Goal: Contribute content: Contribute content

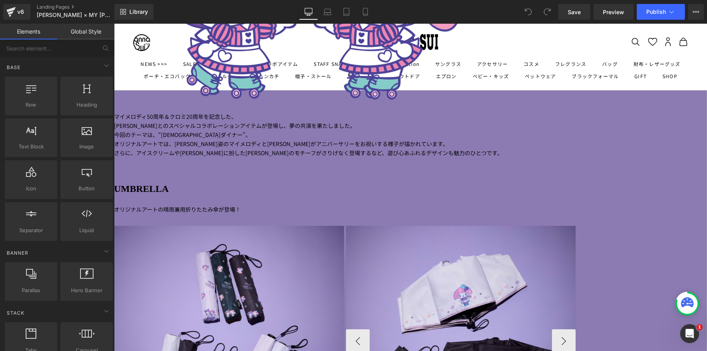
scroll to position [790, 0]
click at [570, 18] on link "Save" at bounding box center [575, 12] width 32 height 16
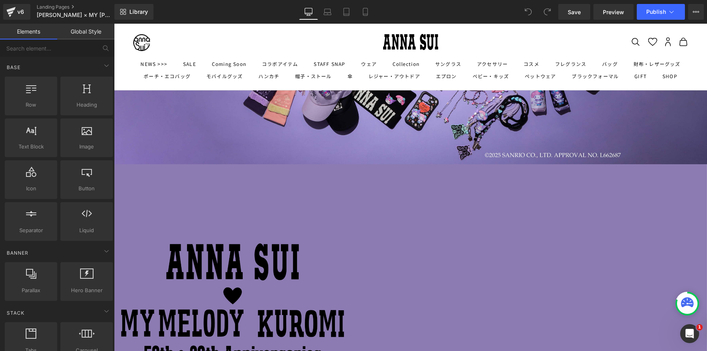
scroll to position [0, 0]
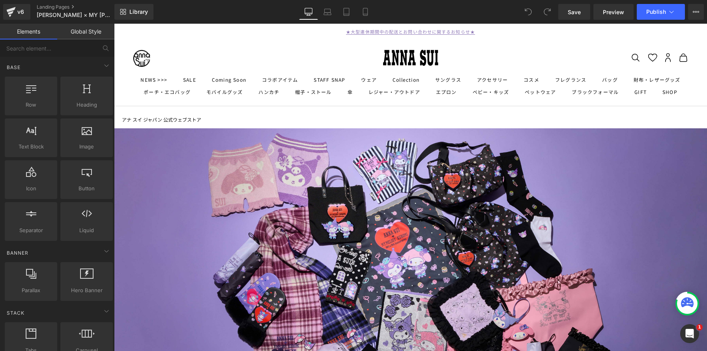
click at [327, 214] on img at bounding box center [410, 289] width 593 height 322
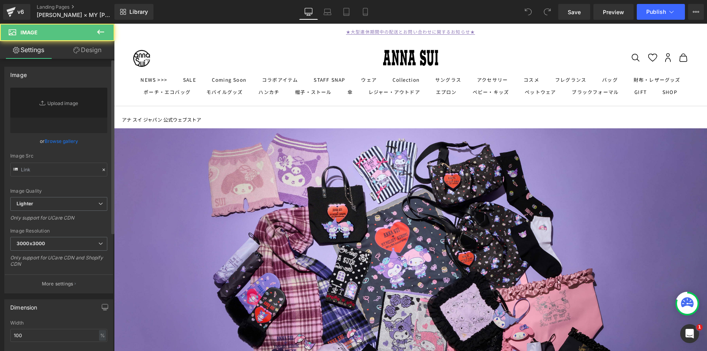
type input "[URL][DOMAIN_NAME]"
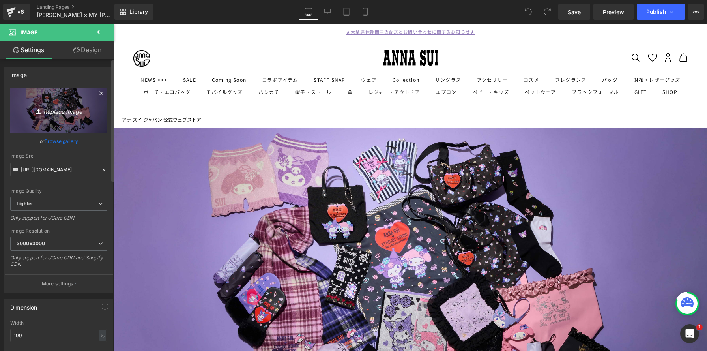
click at [69, 115] on icon "Replace Image" at bounding box center [58, 110] width 63 height 10
type input "C:\fakepath\0015-02-3 のコピー.jpg"
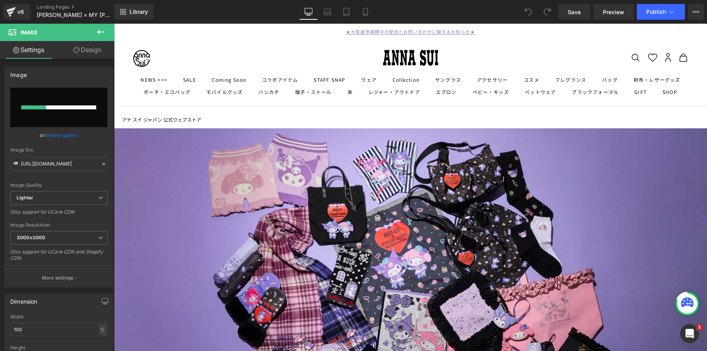
scroll to position [176, 0]
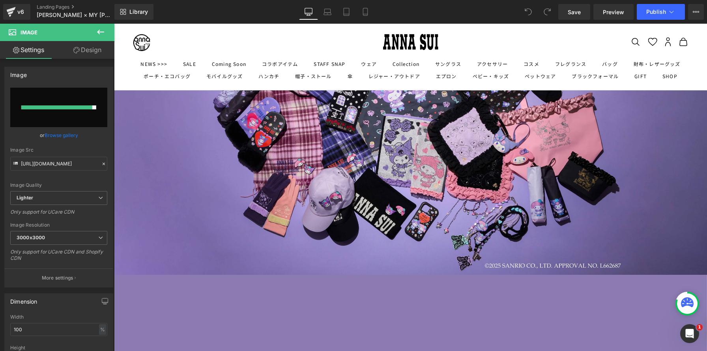
type input "[URL][DOMAIN_NAME]"
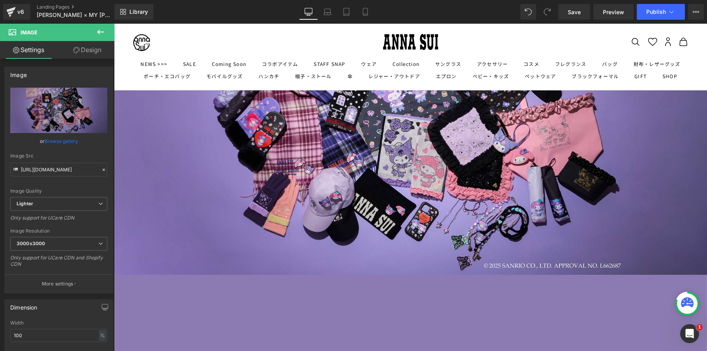
scroll to position [188, 0]
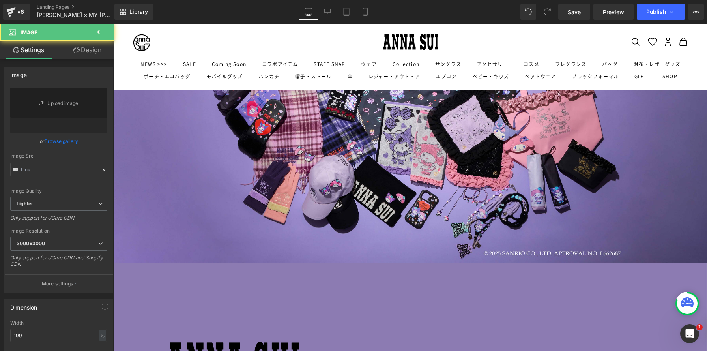
click at [73, 109] on link "Replace Image" at bounding box center [58, 110] width 97 height 45
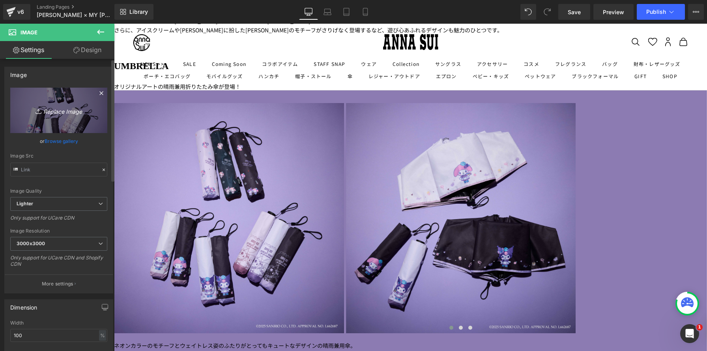
type input "[URL][DOMAIN_NAME]"
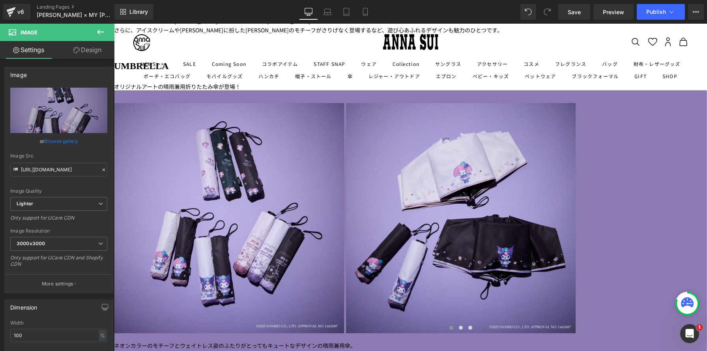
type input "C:\fakepath\0019のコピー.jpg"
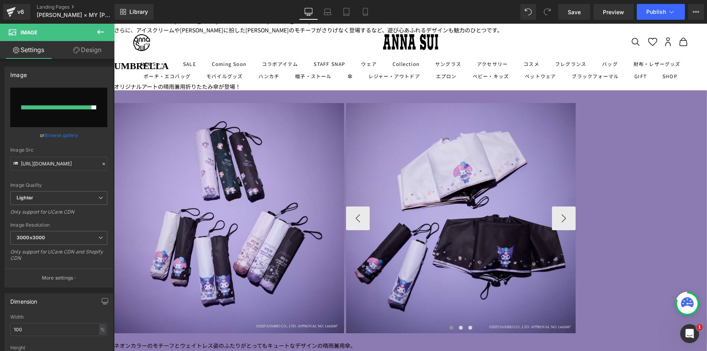
type input "[URL][DOMAIN_NAME]"
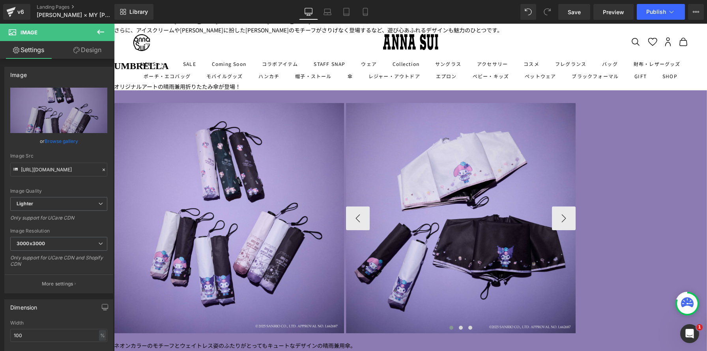
click at [542, 214] on img at bounding box center [461, 218] width 230 height 230
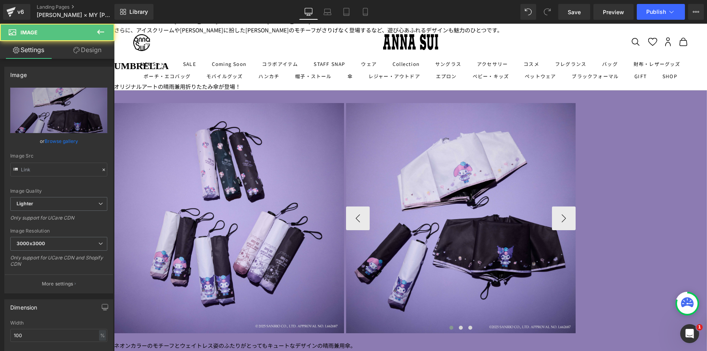
type input "[URL][DOMAIN_NAME]"
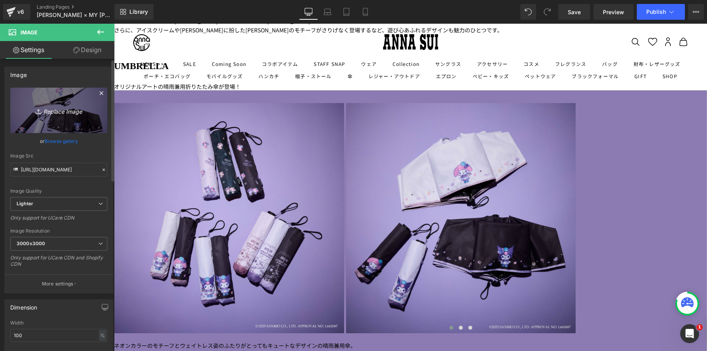
click at [81, 122] on link "Replace Image" at bounding box center [58, 110] width 97 height 45
type input "C:\fakepath\0021 のコピー.jpg"
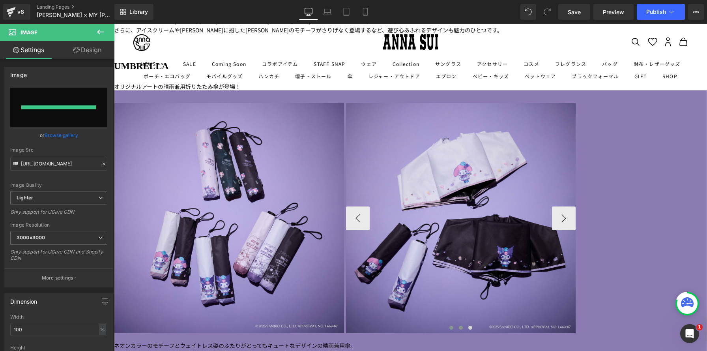
type input "[URL][DOMAIN_NAME]"
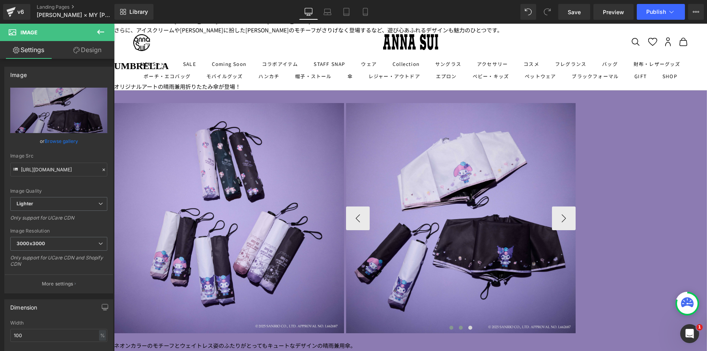
click at [463, 326] on span at bounding box center [461, 328] width 4 height 4
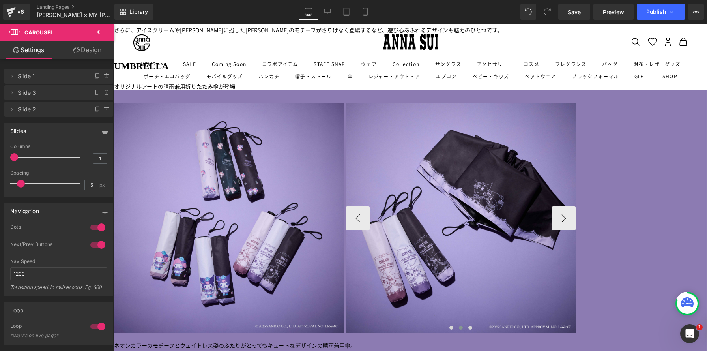
click at [533, 208] on img at bounding box center [461, 218] width 230 height 230
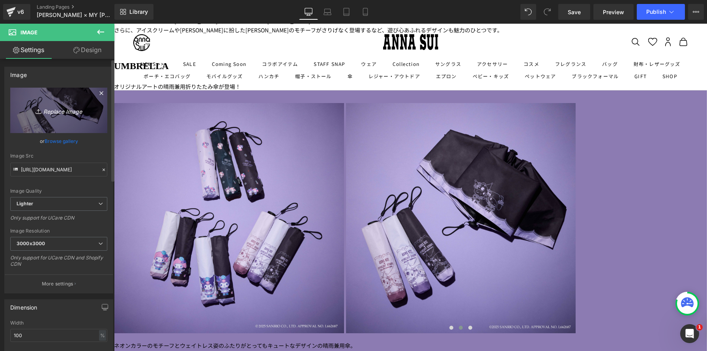
click at [67, 110] on icon "Replace Image" at bounding box center [58, 110] width 63 height 10
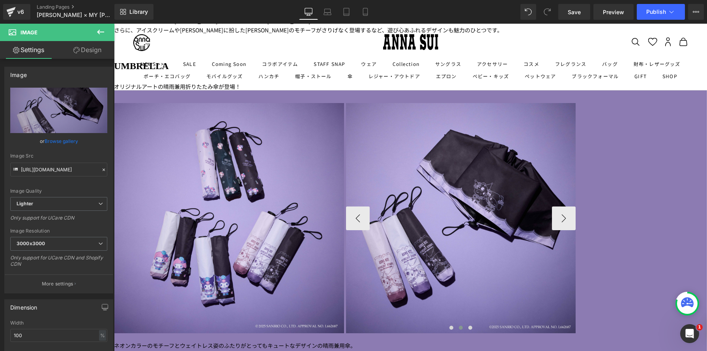
type input "C:\fakepath\0023 のコピー.jpg"
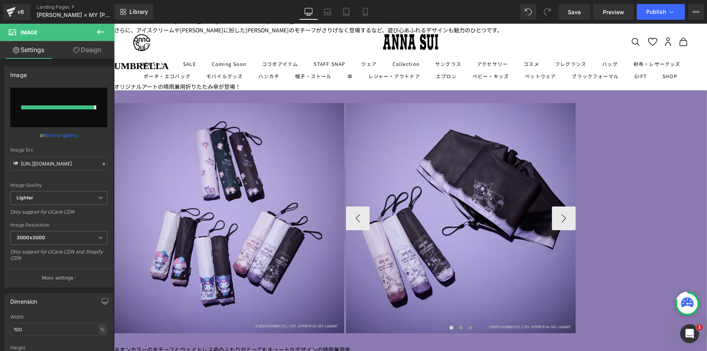
type input "[URL][DOMAIN_NAME]"
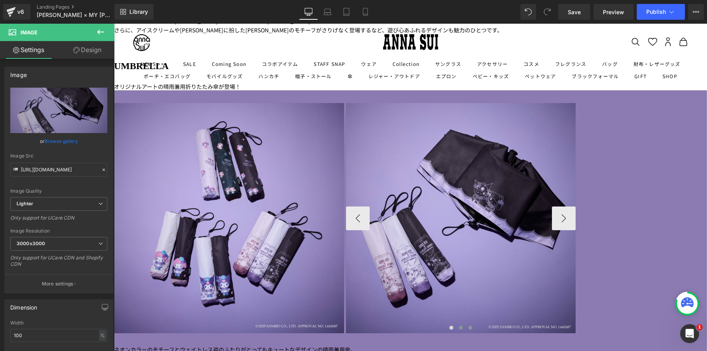
click at [472, 326] on span at bounding box center [471, 328] width 4 height 4
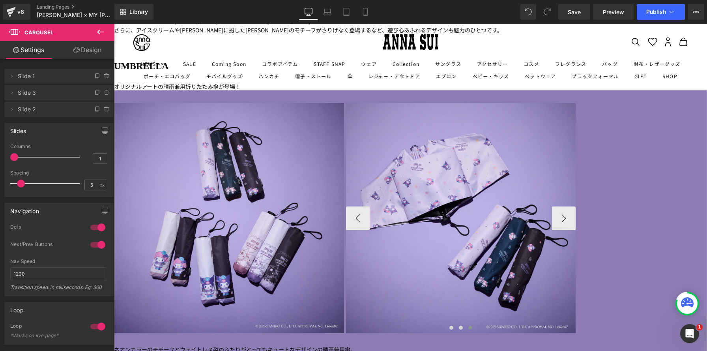
click at [535, 199] on img at bounding box center [461, 218] width 230 height 230
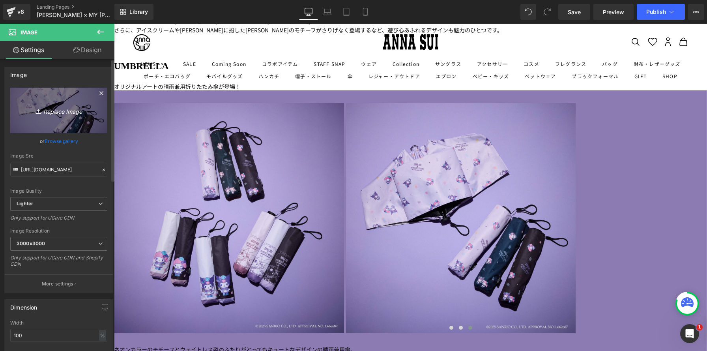
click at [54, 107] on icon "Replace Image" at bounding box center [58, 110] width 63 height 10
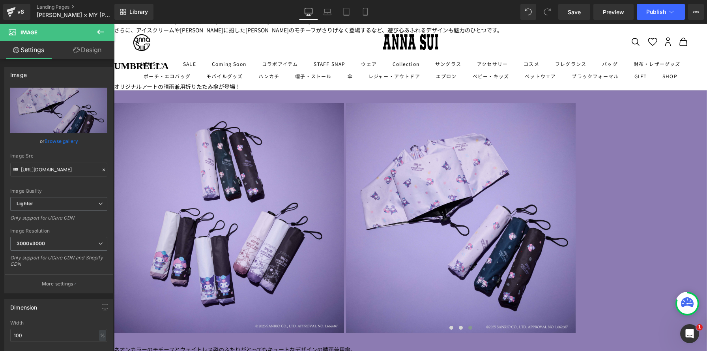
type input "C:\fakepath\0024 のコピー.jpg"
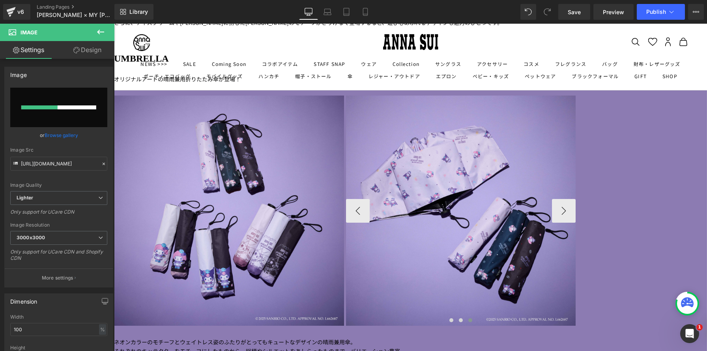
scroll to position [937, 0]
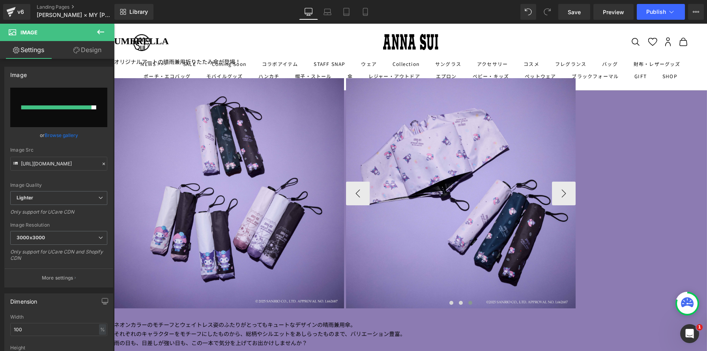
type input "[URL][DOMAIN_NAME]"
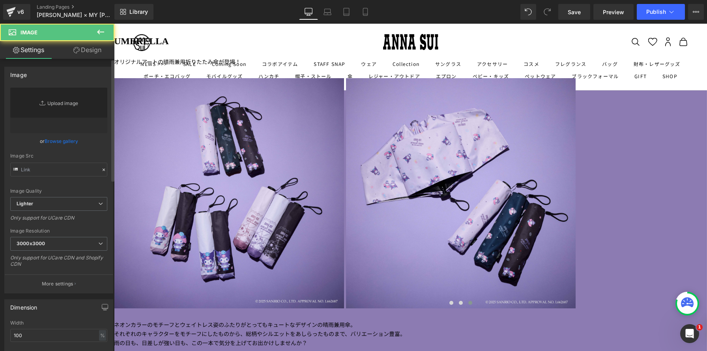
click at [67, 110] on link "Replace Image" at bounding box center [58, 110] width 97 height 45
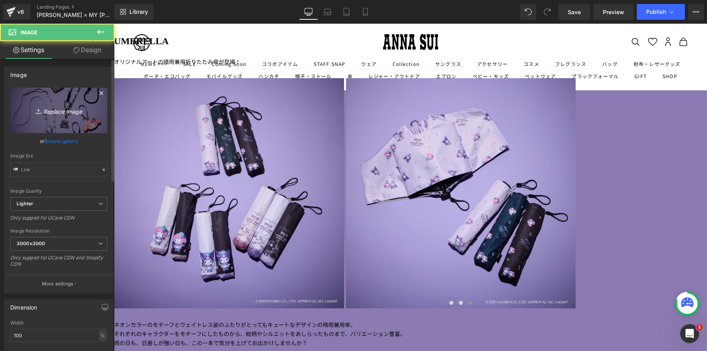
scroll to position [1304, 0]
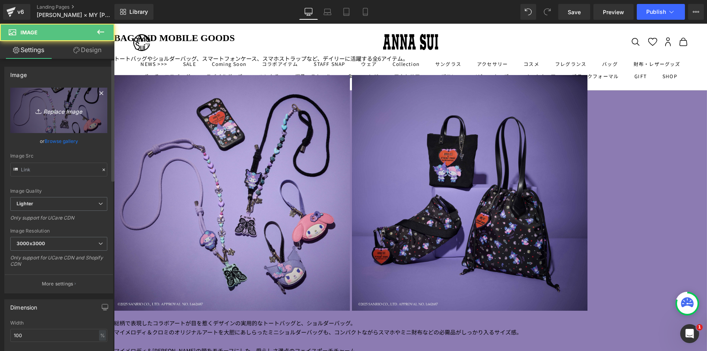
type input "[URL][DOMAIN_NAME]"
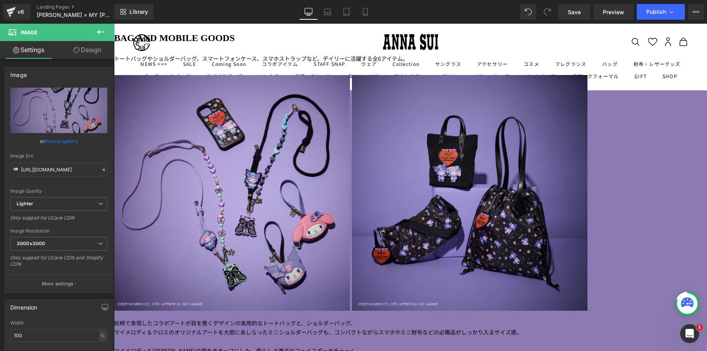
type input "C:\fakepath\0054-02.jpg"
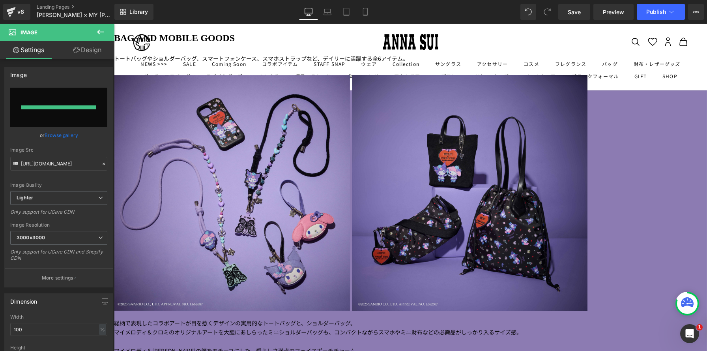
type input "[URL][DOMAIN_NAME]"
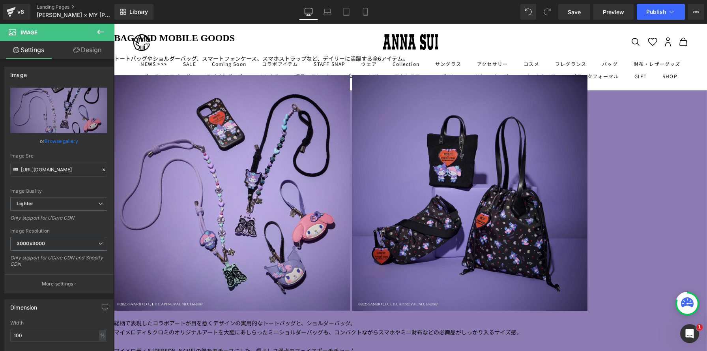
click at [518, 223] on img at bounding box center [470, 193] width 236 height 236
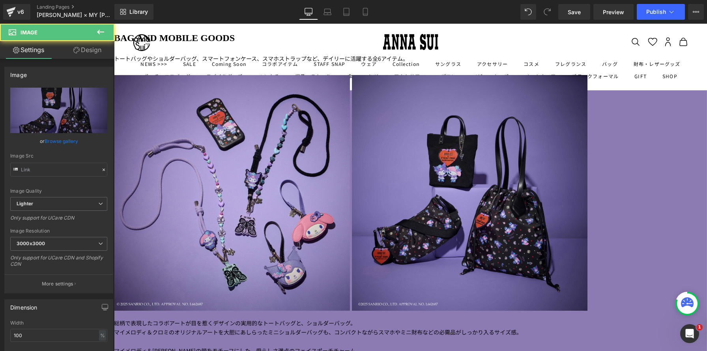
type input "[URL][DOMAIN_NAME]"
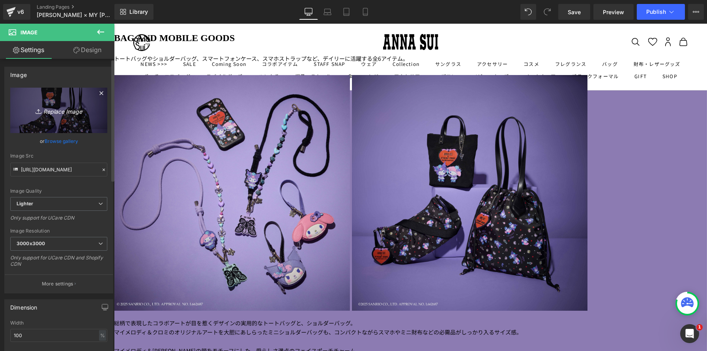
click at [54, 112] on icon "Replace Image" at bounding box center [58, 110] width 63 height 10
type input "C:\fakepath\0106-02.jpg"
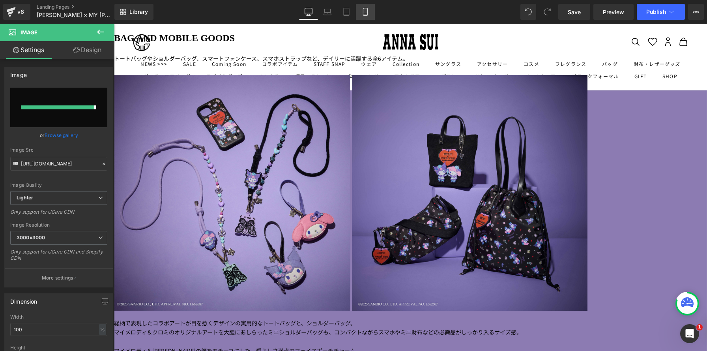
type input "[URL][DOMAIN_NAME]"
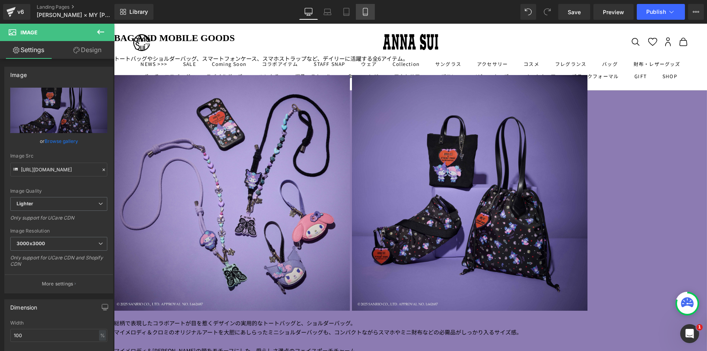
click at [367, 11] on icon at bounding box center [366, 12] width 8 height 8
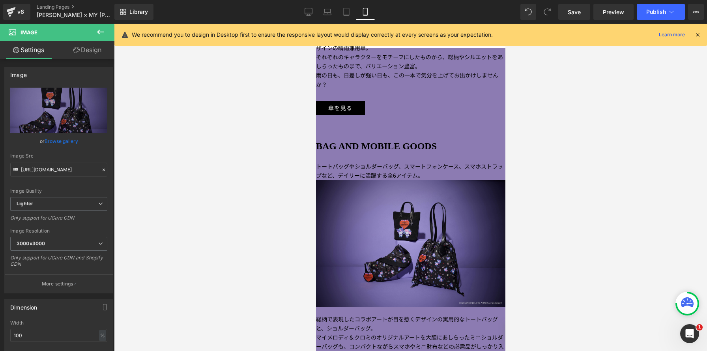
scroll to position [0, 0]
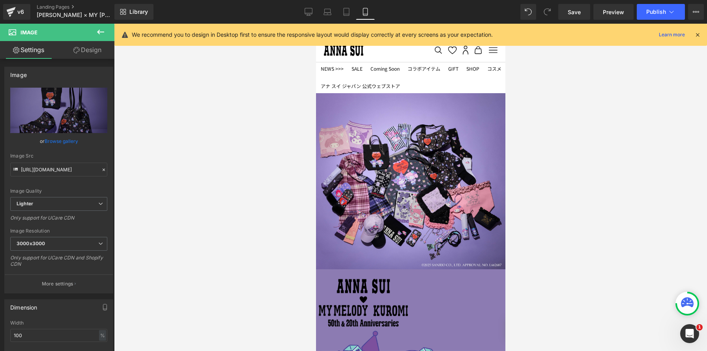
click at [411, 251] on img at bounding box center [410, 181] width 189 height 176
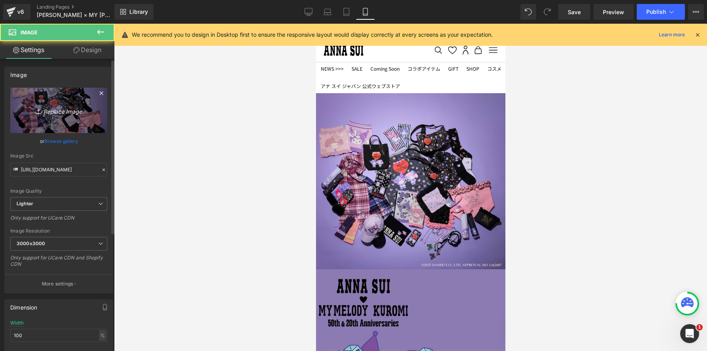
click at [77, 116] on link "Replace Image" at bounding box center [58, 110] width 97 height 45
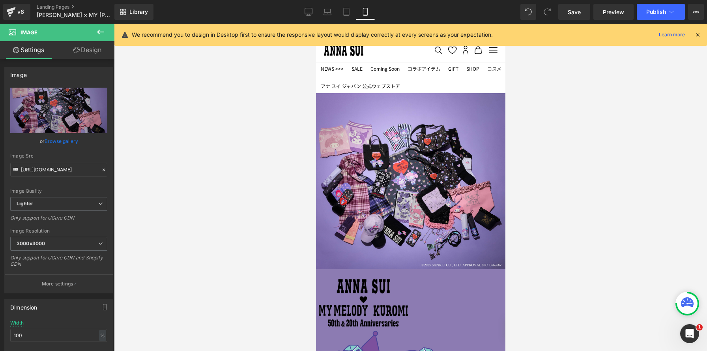
type input "C:\fakepath\0015-02-2.jpg"
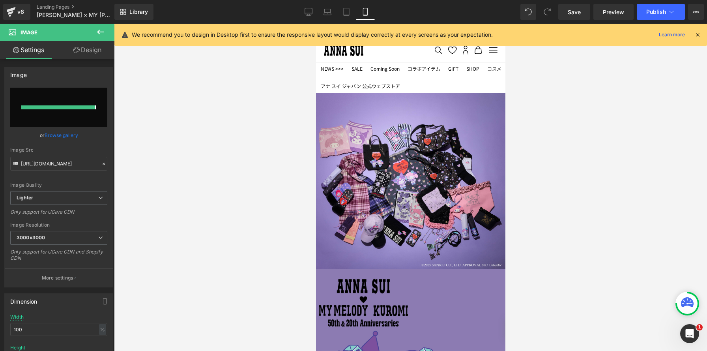
type input "[URL][DOMAIN_NAME]"
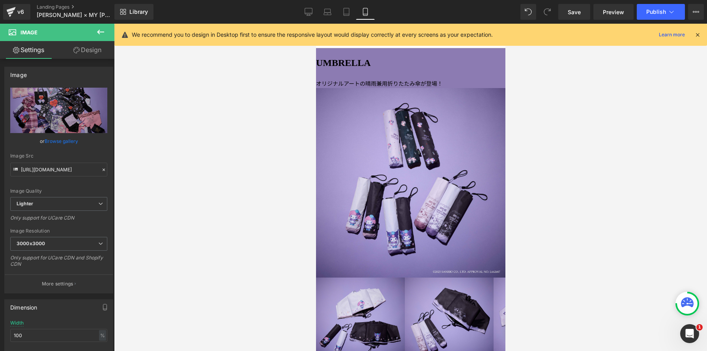
scroll to position [517, 0]
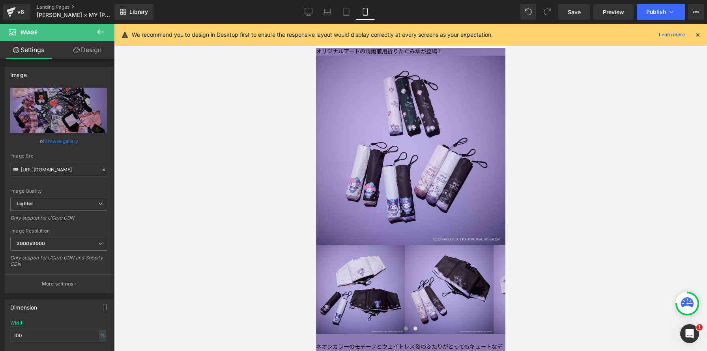
click at [416, 232] on img at bounding box center [410, 150] width 189 height 189
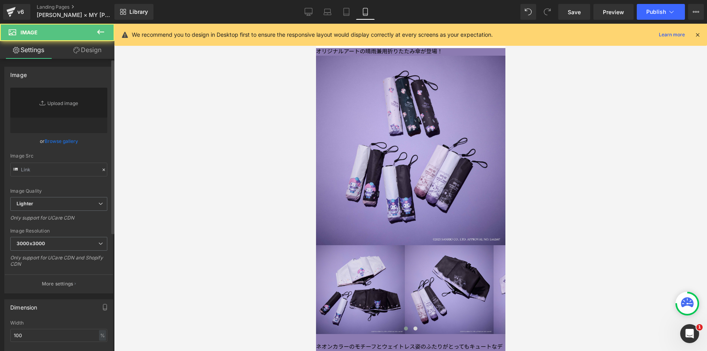
type input "[URL][DOMAIN_NAME]"
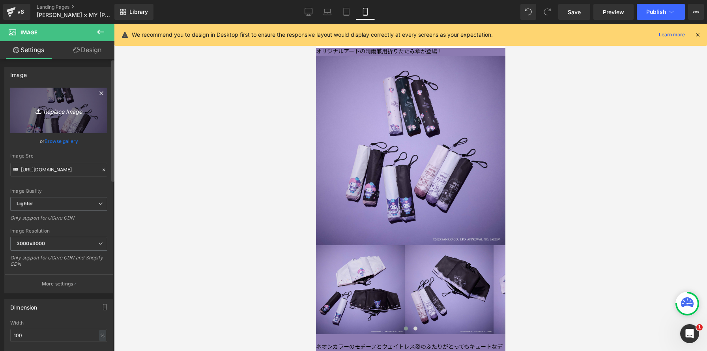
click at [55, 116] on link "Replace Image" at bounding box center [58, 110] width 97 height 45
type input "C:\fakepath\0019のコピー.jpg"
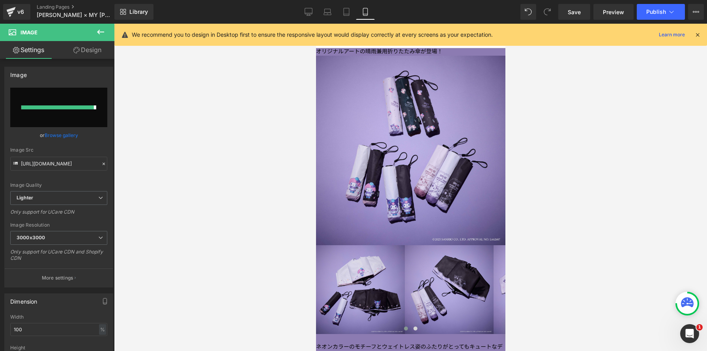
type input "[URL][DOMAIN_NAME]"
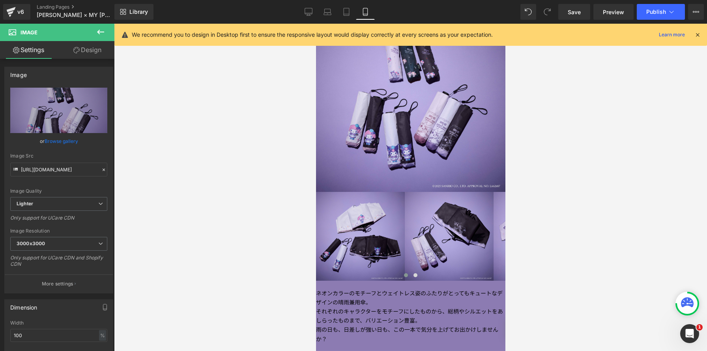
scroll to position [571, 0]
click at [347, 228] on img at bounding box center [360, 235] width 89 height 89
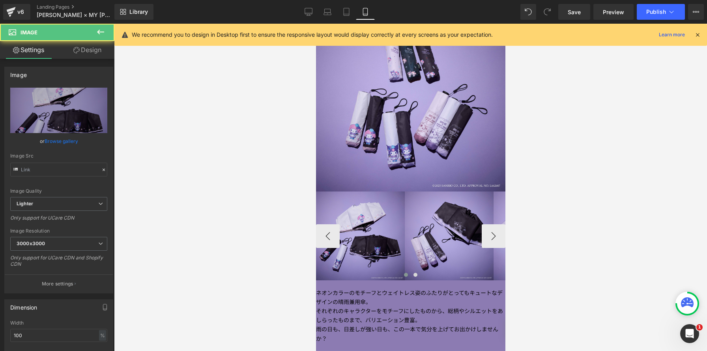
type input "[URL][DOMAIN_NAME]"
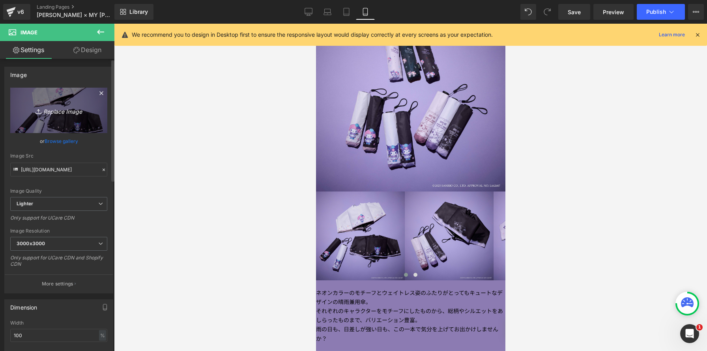
click at [53, 109] on icon "Replace Image" at bounding box center [58, 110] width 63 height 10
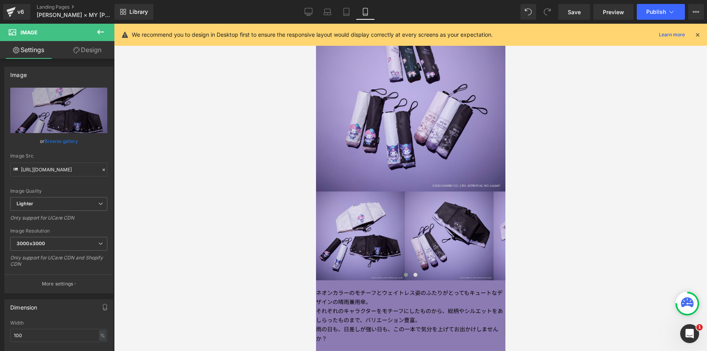
type input "C:\fakepath\0021 のコピー.jpg"
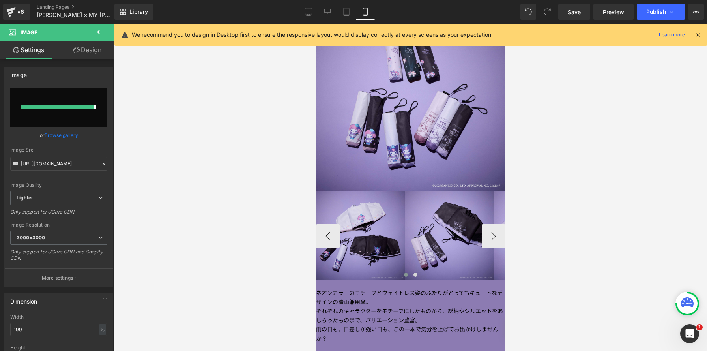
type input "[URL][DOMAIN_NAME]"
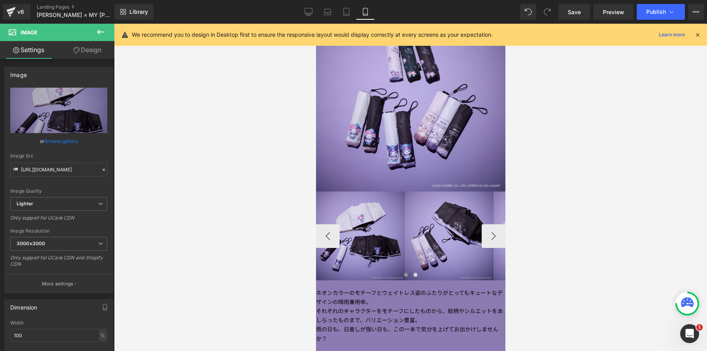
click at [457, 262] on img at bounding box center [449, 235] width 89 height 89
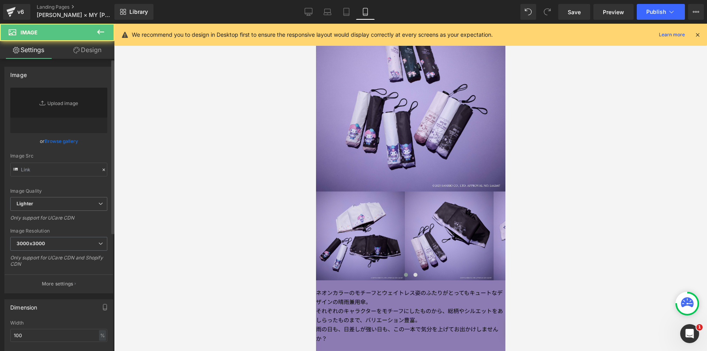
type input "[URL][DOMAIN_NAME]"
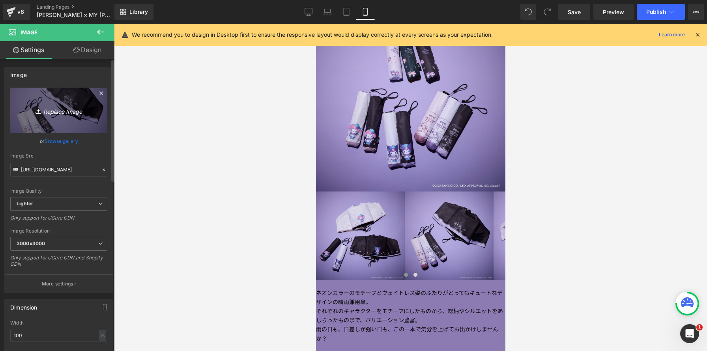
click at [76, 113] on icon "Replace Image" at bounding box center [58, 110] width 63 height 10
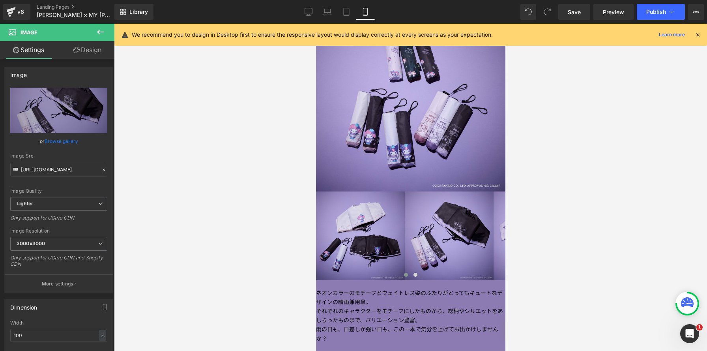
type input "C:\fakepath\0023 のコピー.jpg"
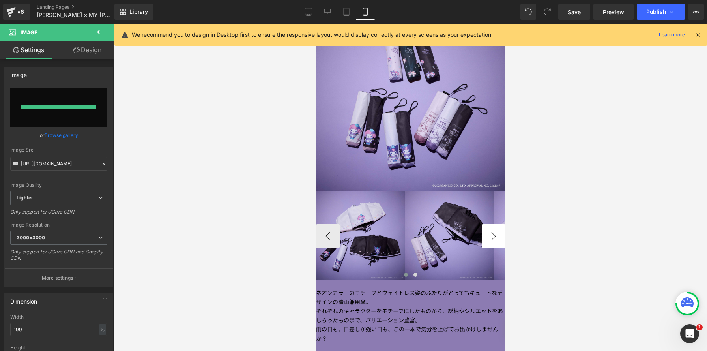
type input "[URL][DOMAIN_NAME]"
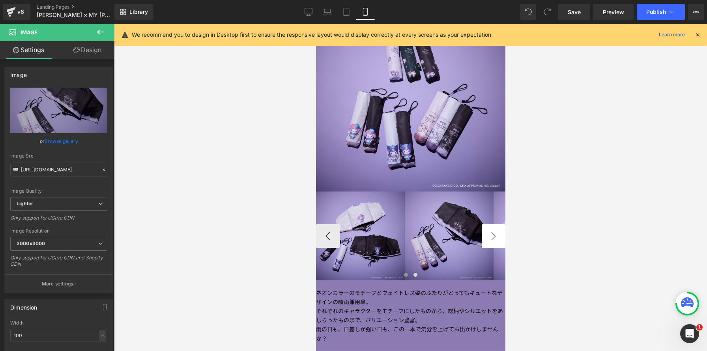
click at [493, 242] on button "›" at bounding box center [494, 236] width 24 height 24
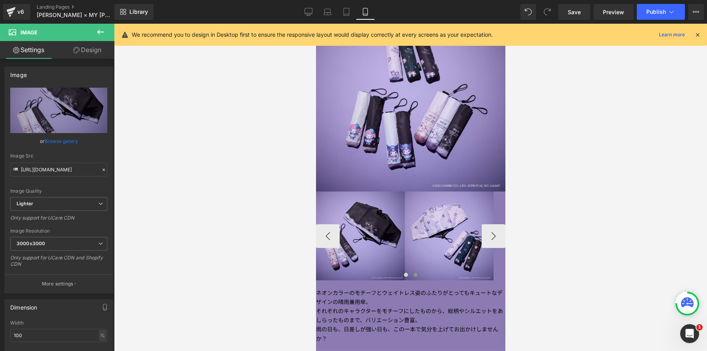
click at [434, 249] on img at bounding box center [449, 235] width 89 height 89
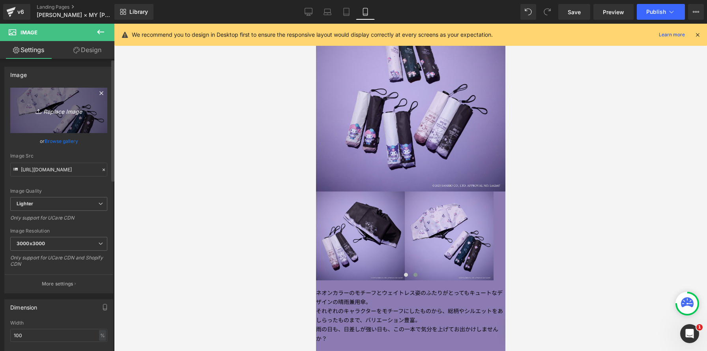
click at [64, 115] on icon "Replace Image" at bounding box center [58, 110] width 63 height 10
type input "C:\fakepath\0024 のコピー.jpg"
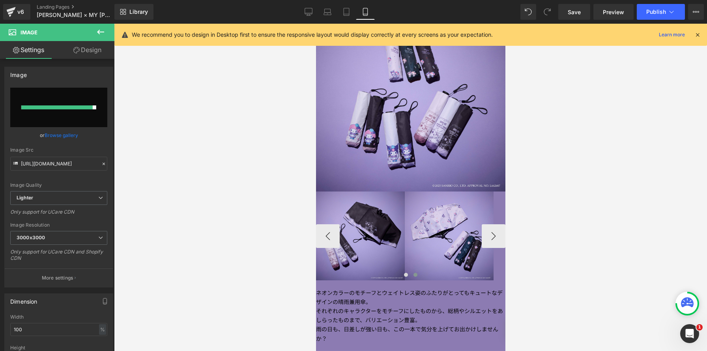
type input "[URL][DOMAIN_NAME]"
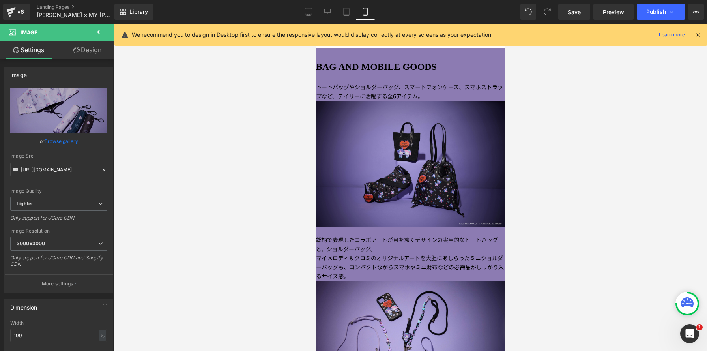
scroll to position [925, 0]
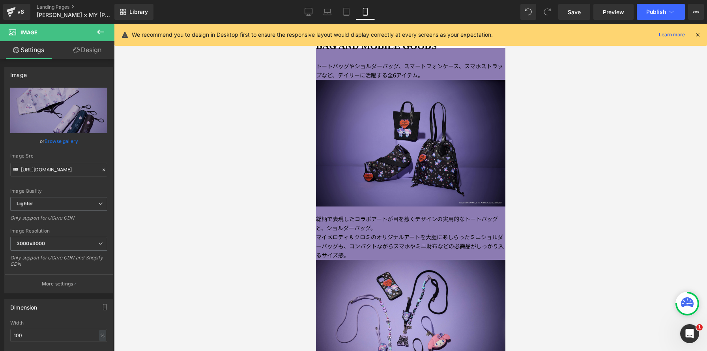
click at [397, 158] on div "Image" at bounding box center [410, 143] width 189 height 126
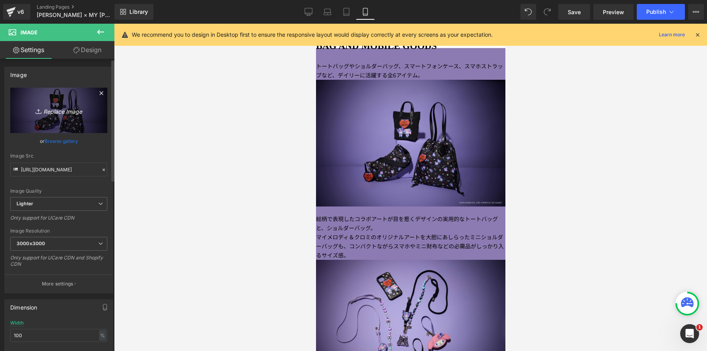
click at [62, 114] on icon "Replace Image" at bounding box center [58, 110] width 63 height 10
type input "C:\fakepath\0106 のコピー.jpg"
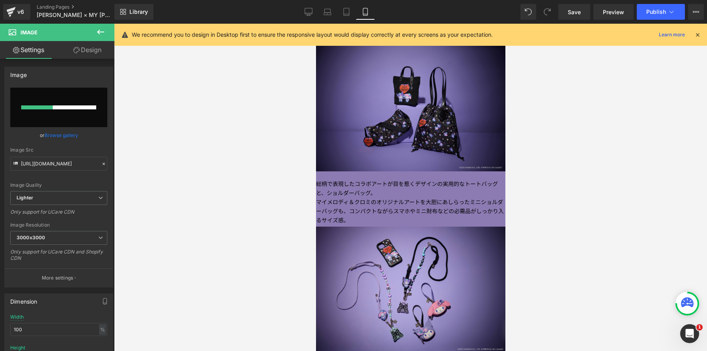
scroll to position [961, 0]
type input "[URL][DOMAIN_NAME]"
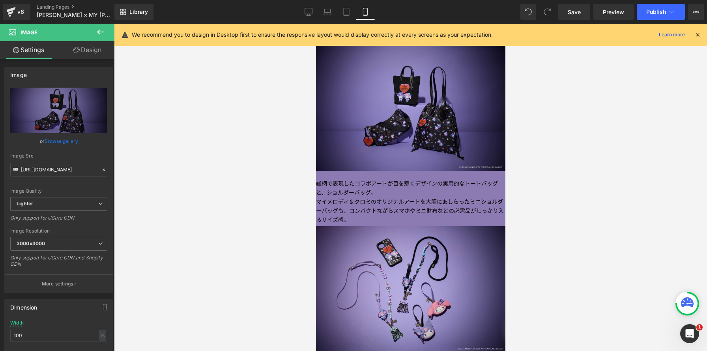
click at [431, 286] on img at bounding box center [410, 289] width 189 height 126
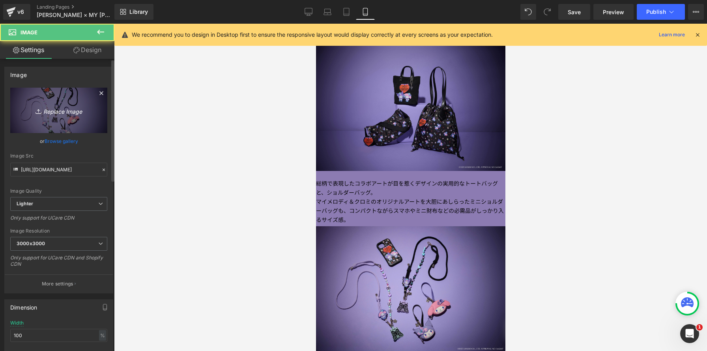
click at [75, 126] on link "Replace Image" at bounding box center [58, 110] width 97 height 45
type input "C:\fakepath\0054 のコピー.jpg"
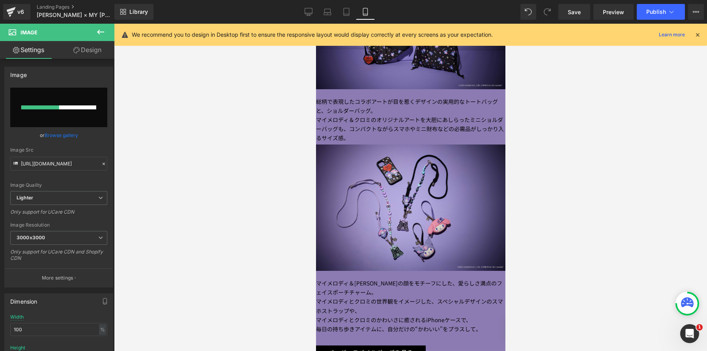
scroll to position [1044, 0]
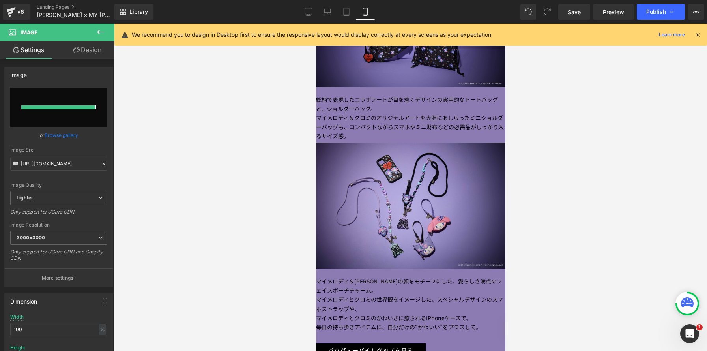
type input "[URL][DOMAIN_NAME]"
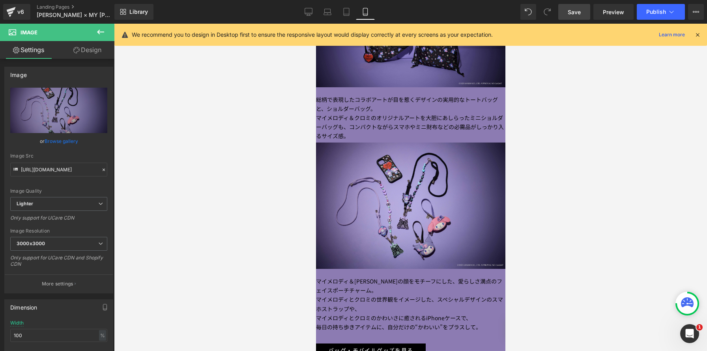
click at [571, 13] on span "Save" at bounding box center [574, 12] width 13 height 8
click at [564, 18] on link "Save" at bounding box center [575, 12] width 32 height 16
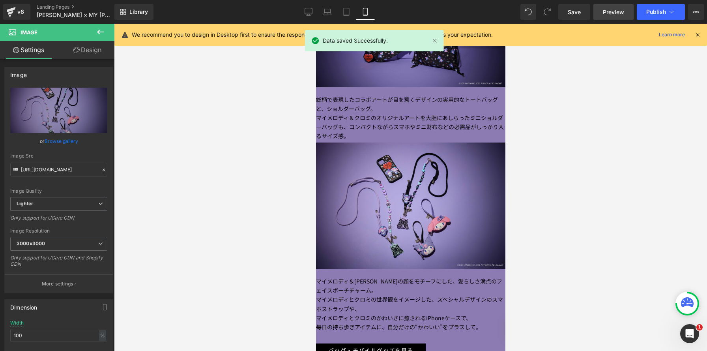
click at [611, 13] on span "Preview" at bounding box center [613, 12] width 21 height 8
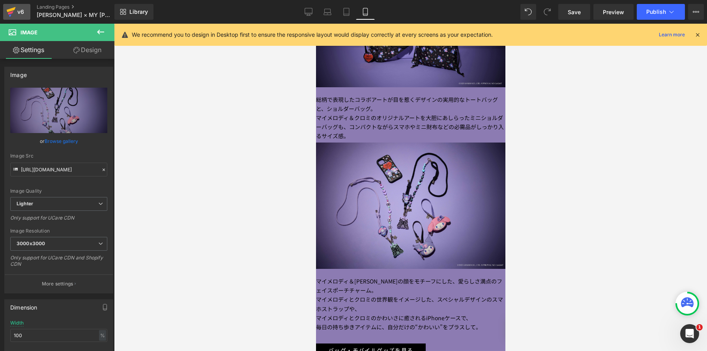
click at [12, 13] on icon at bounding box center [10, 12] width 9 height 20
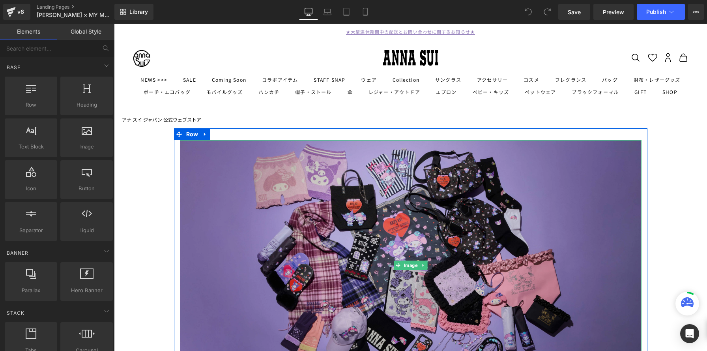
click at [403, 215] on img at bounding box center [411, 265] width 462 height 251
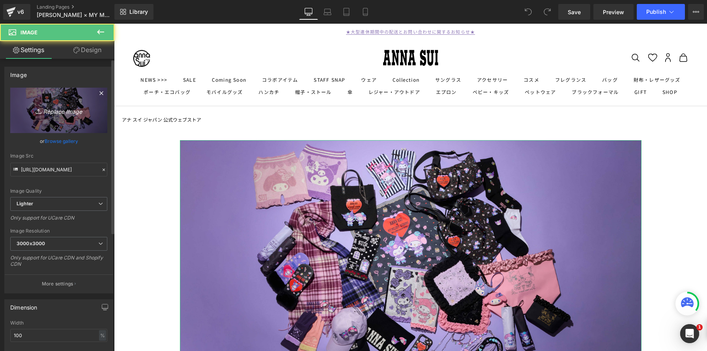
click at [69, 120] on link "Replace Image" at bounding box center [58, 110] width 97 height 45
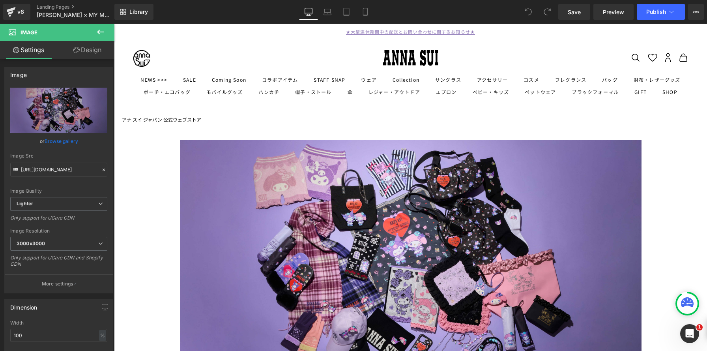
type input "C:\fakepath\0015-02-3 のコピー.jpg"
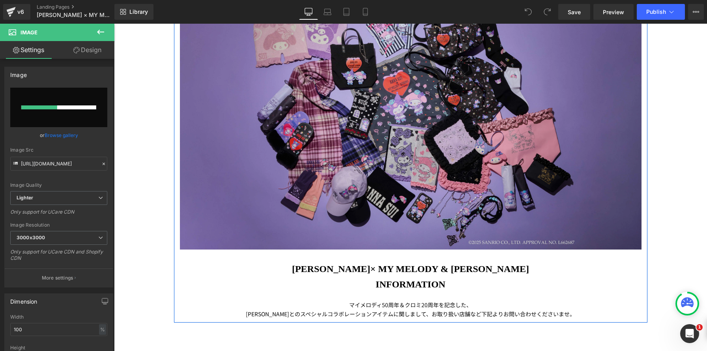
scroll to position [156, 0]
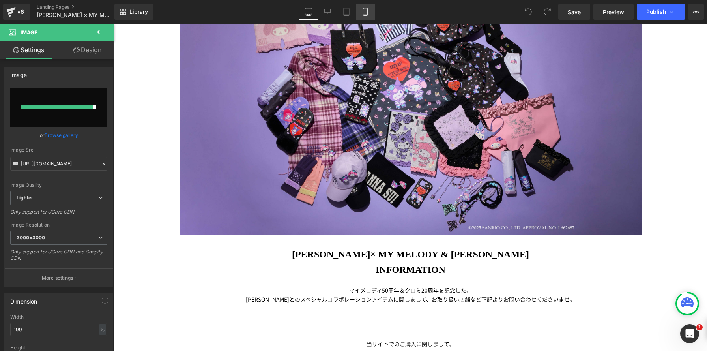
type input "[URL][DOMAIN_NAME]"
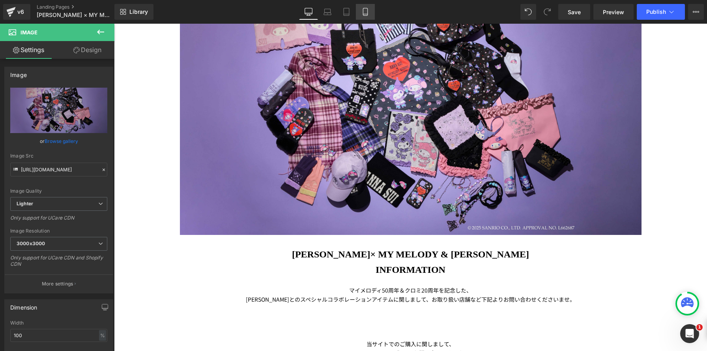
click at [365, 17] on link "Mobile" at bounding box center [365, 12] width 19 height 16
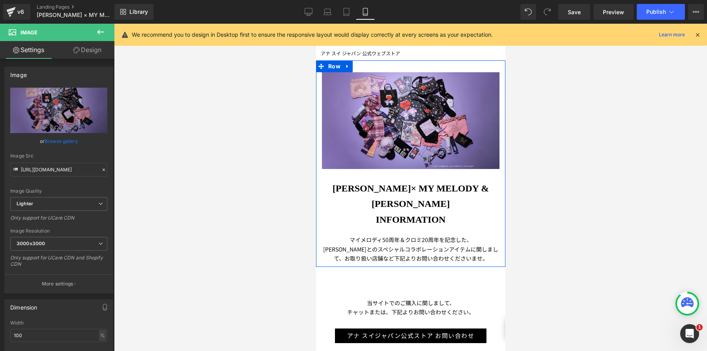
scroll to position [32, 0]
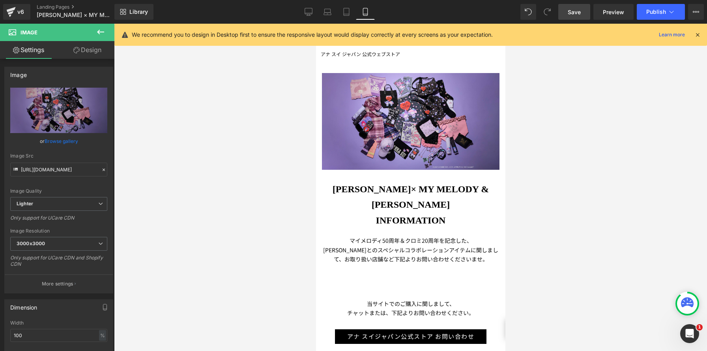
click at [574, 15] on span "Save" at bounding box center [574, 12] width 13 height 8
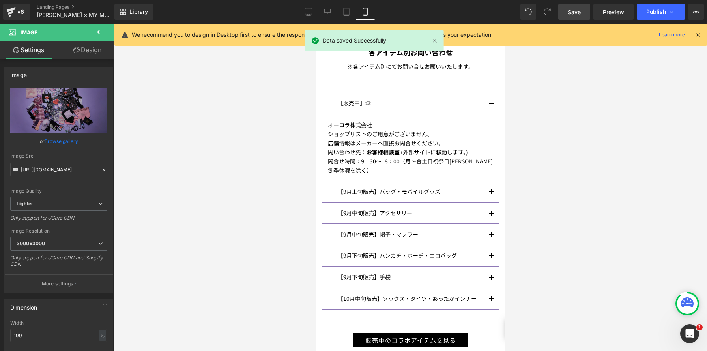
scroll to position [353, 0]
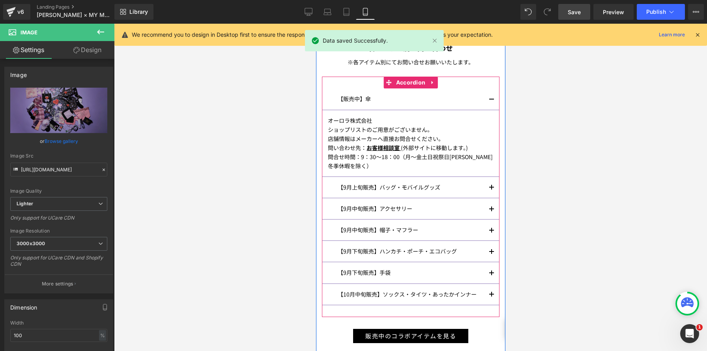
click at [492, 88] on button "button" at bounding box center [492, 98] width 16 height 21
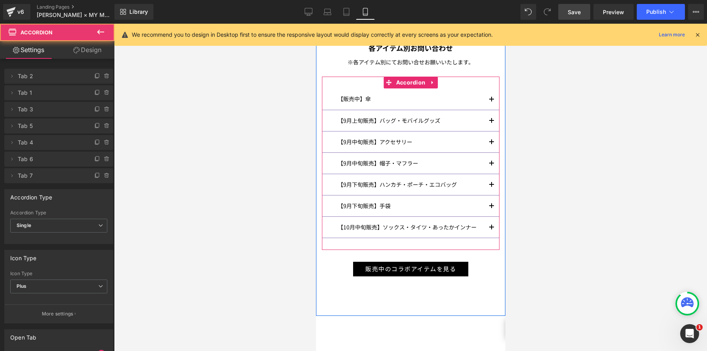
click at [493, 110] on button "button" at bounding box center [492, 120] width 16 height 21
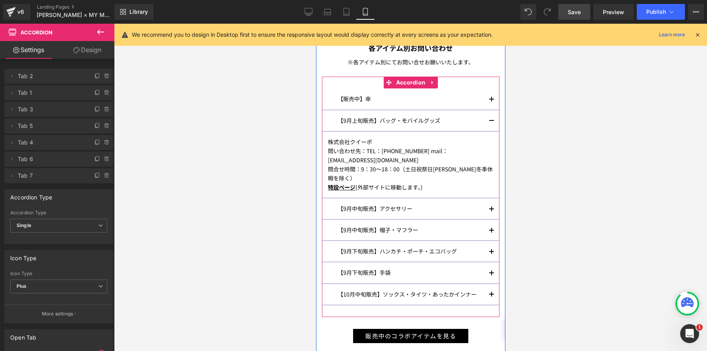
click at [493, 110] on button "button" at bounding box center [492, 120] width 16 height 21
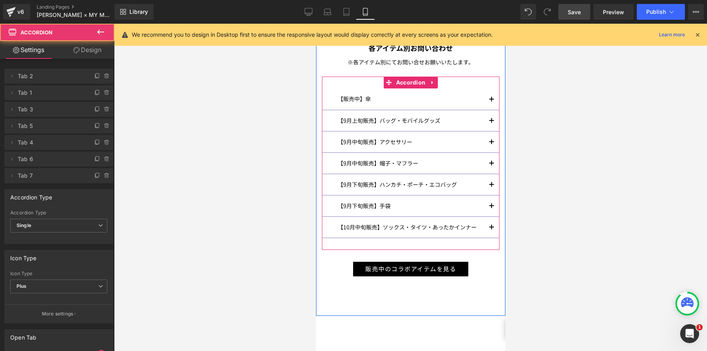
click at [489, 88] on button "button" at bounding box center [492, 98] width 16 height 21
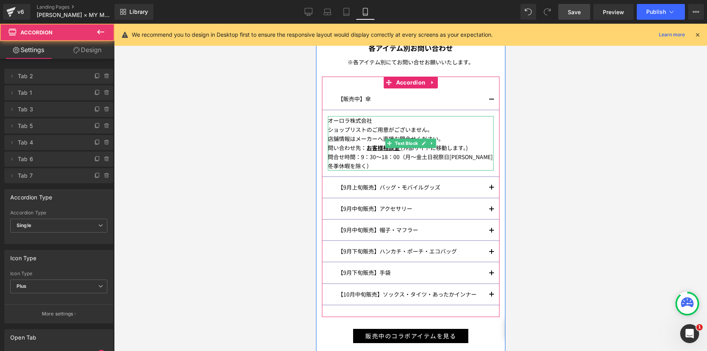
click at [474, 134] on div "店舗情報はメーカーへ直接お問合せください。" at bounding box center [411, 138] width 166 height 9
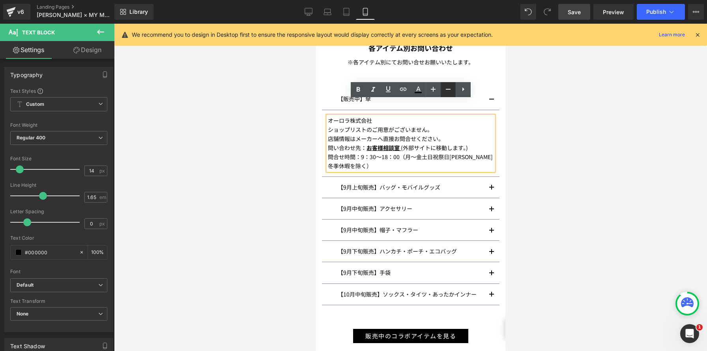
click at [0, 0] on icon at bounding box center [0, 0] width 0 height 0
type input "12"
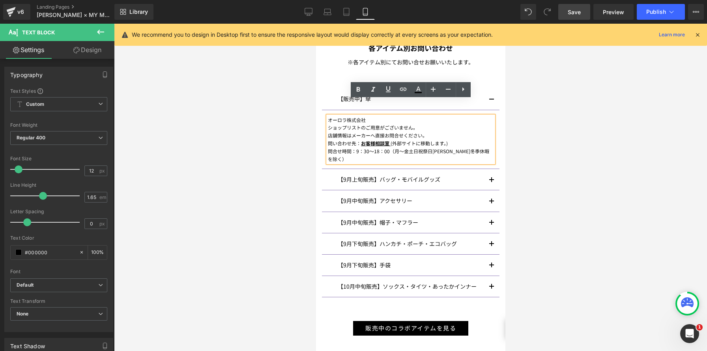
click at [491, 182] on span "button" at bounding box center [491, 182] width 0 height 0
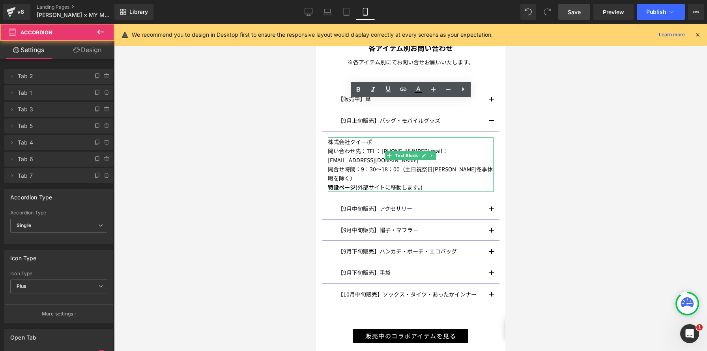
click at [451, 146] on p "問い合わせ先：TEL：[PHONE_NUMBER] mail：[EMAIL_ADDRESS][DOMAIN_NAME]" at bounding box center [411, 155] width 166 height 18
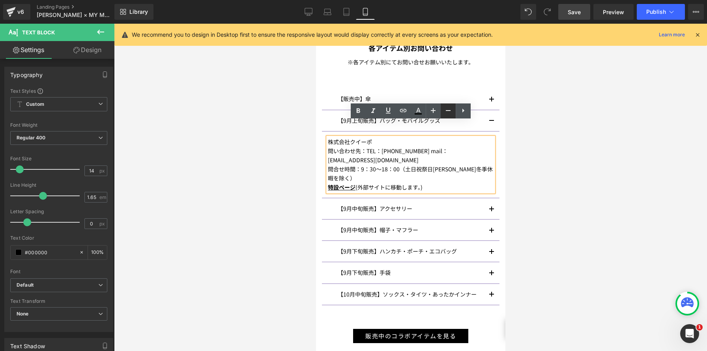
click at [0, 0] on icon at bounding box center [0, 0] width 0 height 0
type input "12"
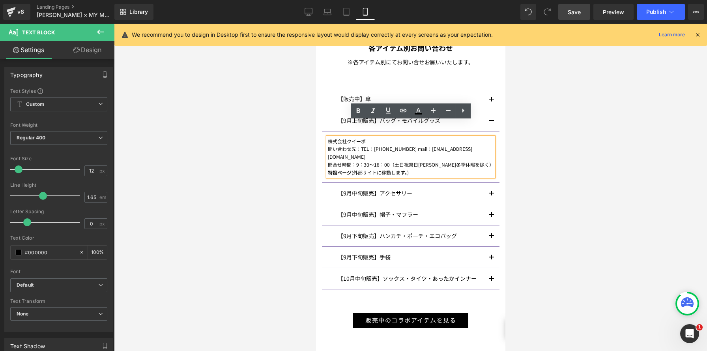
click at [491, 196] on span "button" at bounding box center [491, 196] width 0 height 0
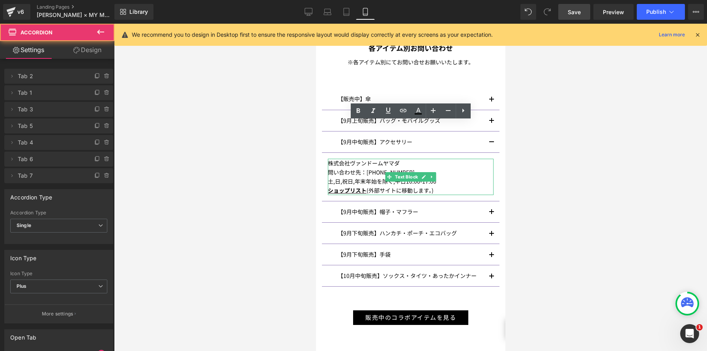
click at [432, 177] on p "土,日,祝日,年末年始を除く,平日10:00-17:00" at bounding box center [411, 181] width 166 height 9
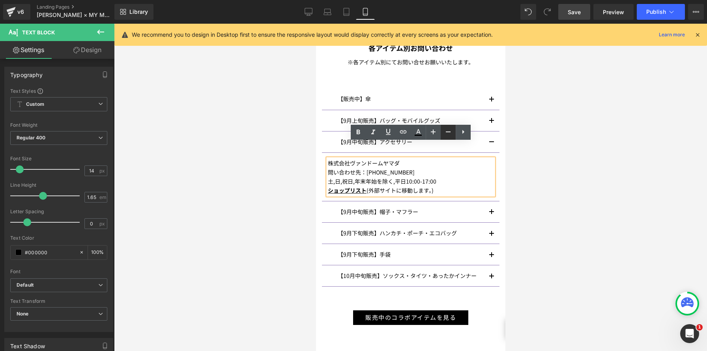
click at [0, 0] on icon at bounding box center [0, 0] width 0 height 0
type input "12"
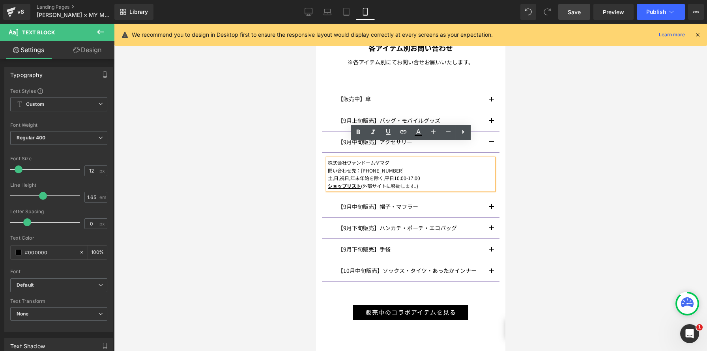
click at [491, 209] on span "button" at bounding box center [491, 209] width 0 height 0
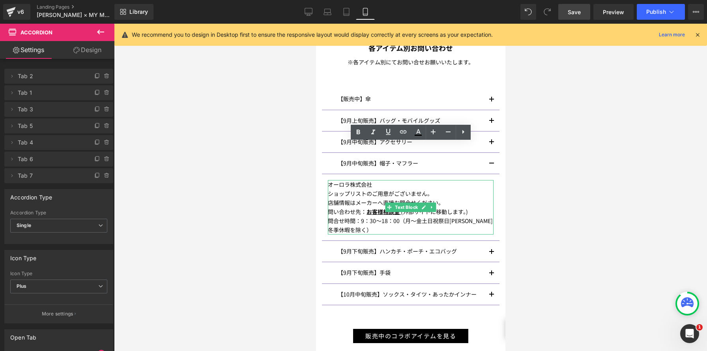
click at [448, 207] on div "問い合わせ先： お客様相談室 (外部サイトに移動します。)" at bounding box center [411, 211] width 166 height 9
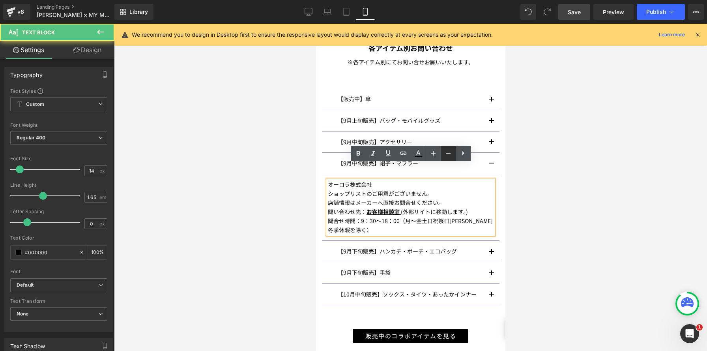
click at [0, 0] on icon at bounding box center [0, 0] width 0 height 0
type input "12"
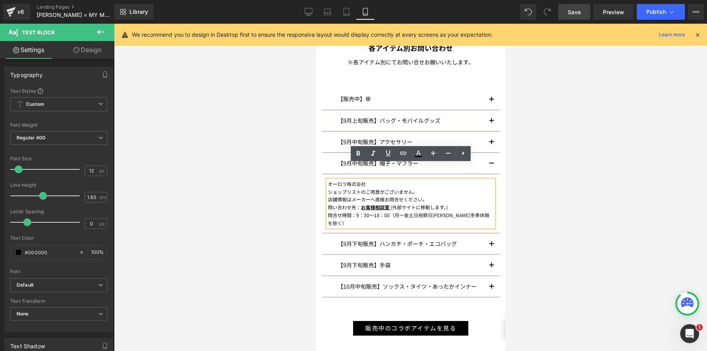
click at [491, 246] on span "button" at bounding box center [491, 246] width 0 height 0
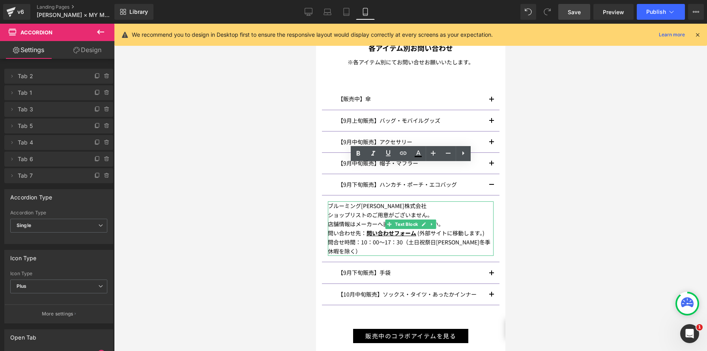
click at [447, 229] on div "問い合わせ先： 問い合わせフォーム (外部サイトに移動します。)" at bounding box center [411, 233] width 166 height 9
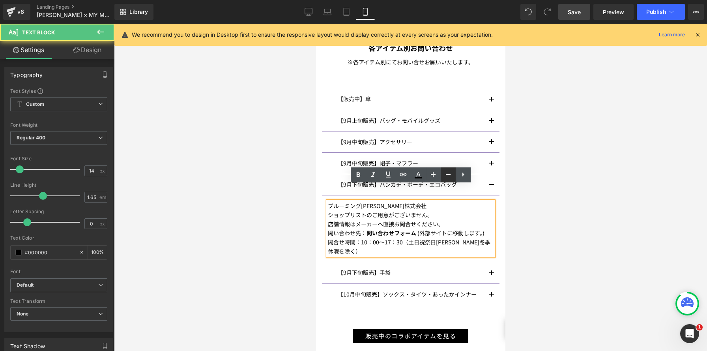
click at [0, 0] on icon at bounding box center [0, 0] width 0 height 0
type input "12"
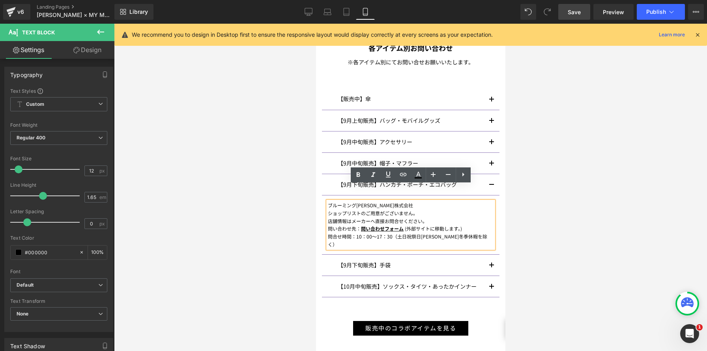
click at [491, 268] on span "button" at bounding box center [491, 268] width 0 height 0
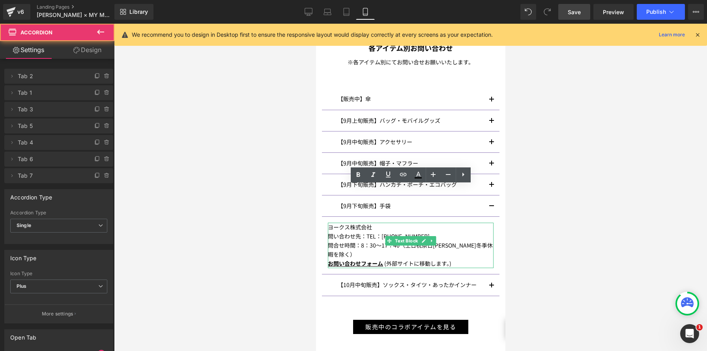
click at [442, 259] on span "(外部サイトに移動します。)" at bounding box center [417, 263] width 67 height 8
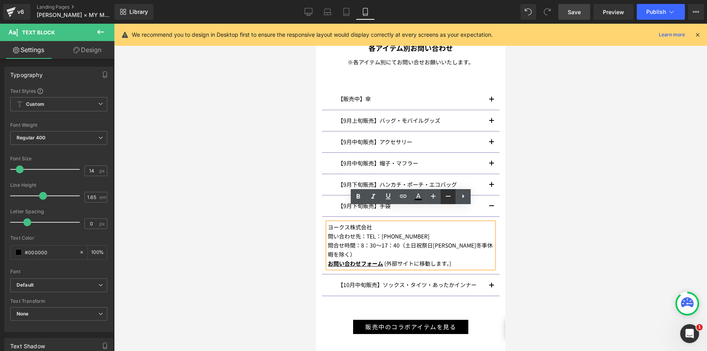
click at [0, 0] on icon at bounding box center [0, 0] width 0 height 0
type input "12"
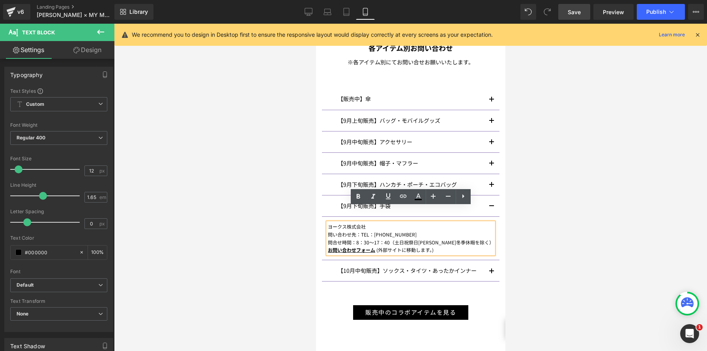
click at [488, 260] on button "button" at bounding box center [492, 270] width 16 height 21
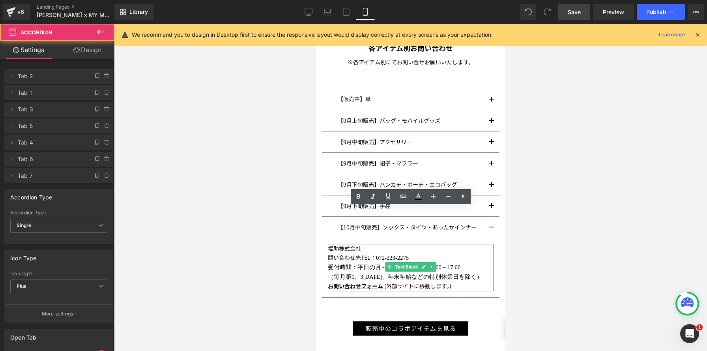
click at [456, 264] on span "受付時間：平日の月～金　 9:30 ～ 12:00 、 13:00 ～ 17:00" at bounding box center [394, 267] width 133 height 6
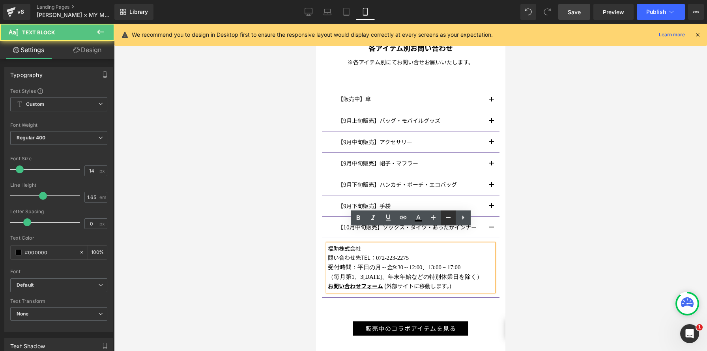
click at [0, 0] on icon at bounding box center [0, 0] width 0 height 0
type input "12"
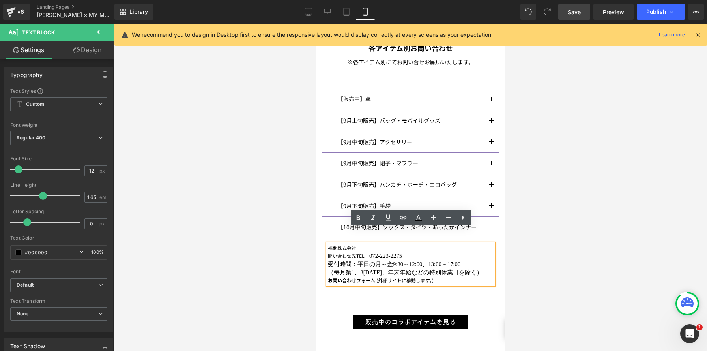
click at [494, 296] on div "当サイトでのご購入に関しまして、 チャットまたは、下記よりお問い合わせください。 Text Block アナ スイジャパン公式ストア お問い合わせ Butto…" at bounding box center [410, 153] width 189 height 351
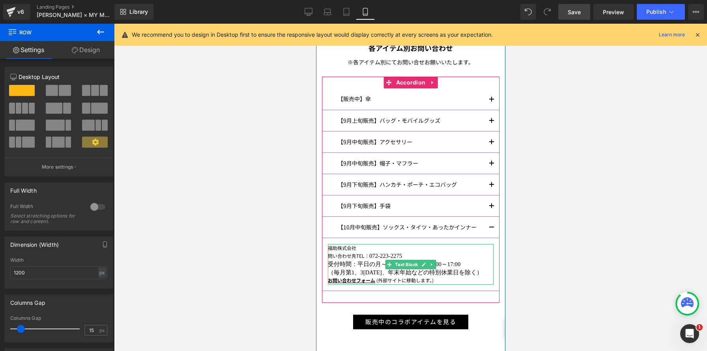
click at [463, 269] on span "（毎月第 1 、 3 [DATE]、年末年始などの特別休業日を除く）" at bounding box center [405, 272] width 155 height 6
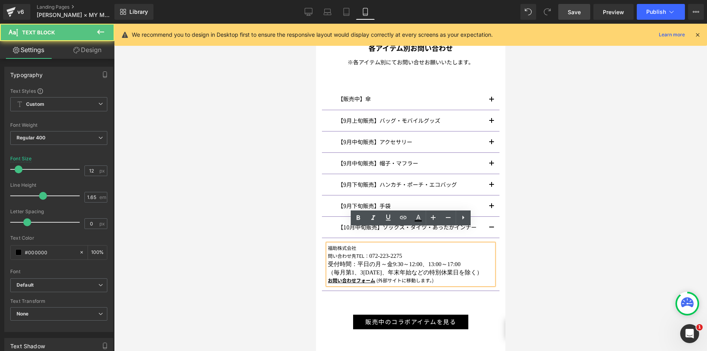
click at [460, 276] on p "お問い合わせフォーム (外部サイトに移動します。)" at bounding box center [411, 280] width 166 height 8
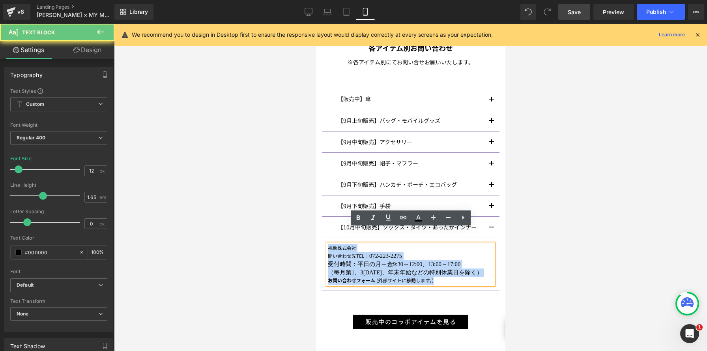
drag, startPoint x: 410, startPoint y: 257, endPoint x: 308, endPoint y: 228, distance: 105.7
click at [316, 228] on html "コンテンツへスキップ ★大型連休期間中の配送とお問い合わせに関するお知らせ★ アナ スイ ジャパン 公式ウェブストア メニュー NEWS >>> SALE ★…" at bounding box center [410, 322] width 189 height 1305
click at [489, 217] on button "button" at bounding box center [492, 227] width 16 height 21
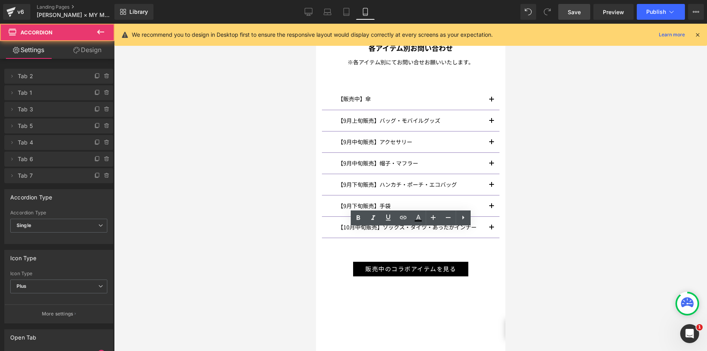
click at [491, 208] on span "button" at bounding box center [491, 208] width 0 height 0
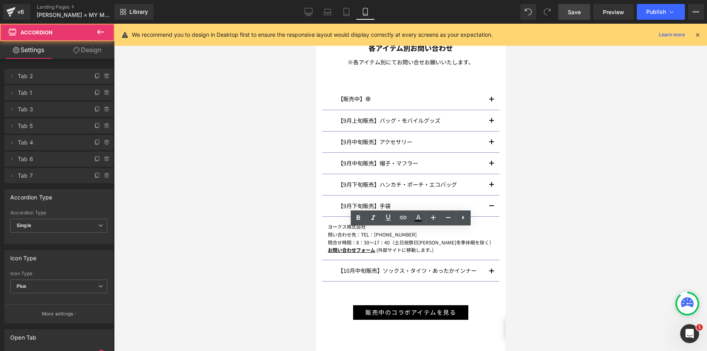
click at [491, 208] on span "button" at bounding box center [491, 208] width 0 height 0
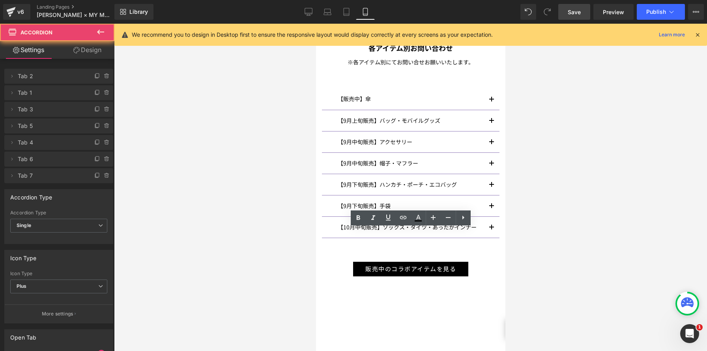
click at [487, 174] on button "button" at bounding box center [492, 184] width 16 height 21
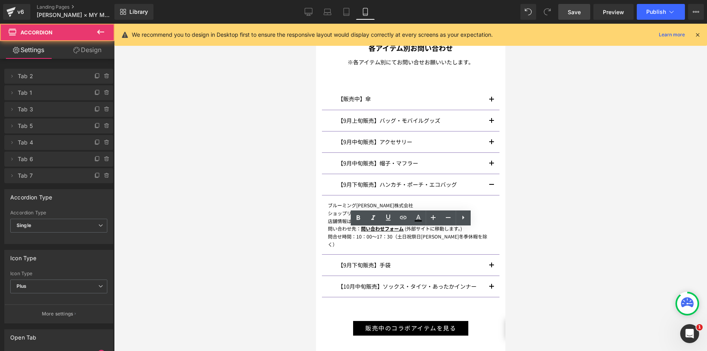
click at [487, 174] on button "button" at bounding box center [492, 184] width 16 height 21
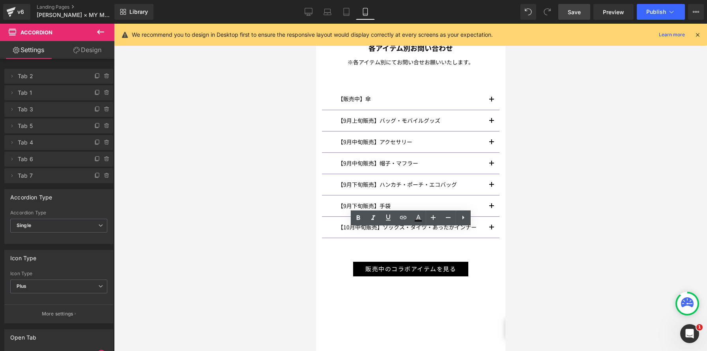
click at [486, 153] on button "button" at bounding box center [492, 163] width 16 height 21
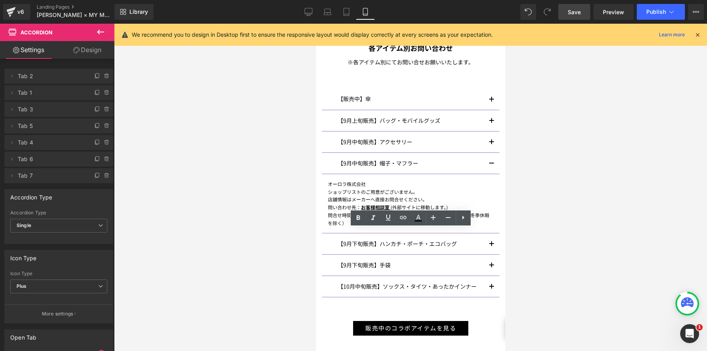
click at [486, 153] on button "button" at bounding box center [492, 163] width 16 height 21
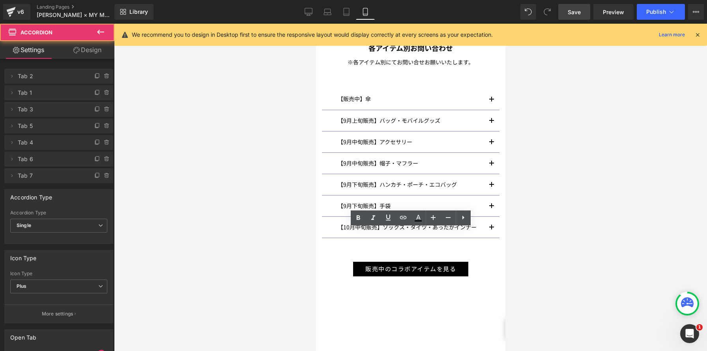
click at [488, 131] on button "button" at bounding box center [492, 141] width 16 height 21
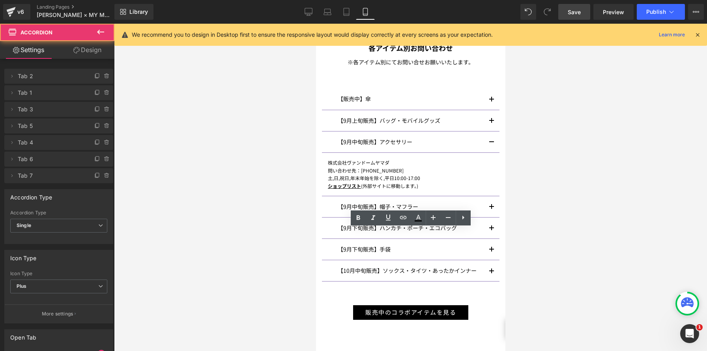
click at [488, 131] on button "button" at bounding box center [492, 141] width 16 height 21
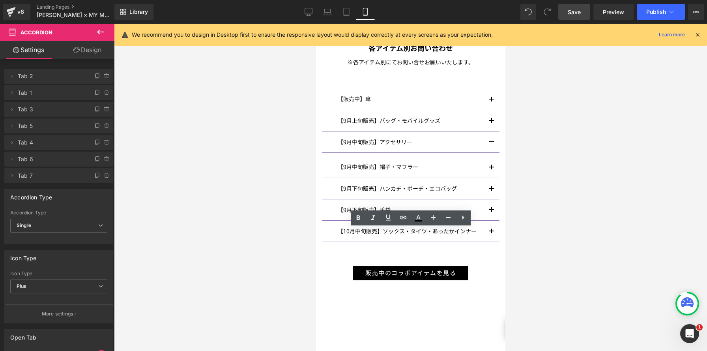
click at [489, 110] on button "button" at bounding box center [492, 120] width 16 height 21
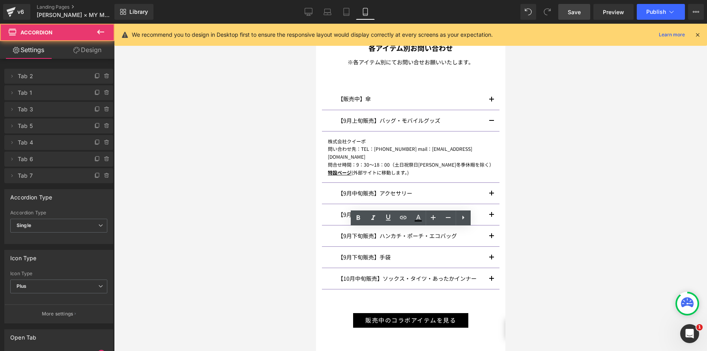
click at [489, 110] on button "button" at bounding box center [492, 120] width 16 height 21
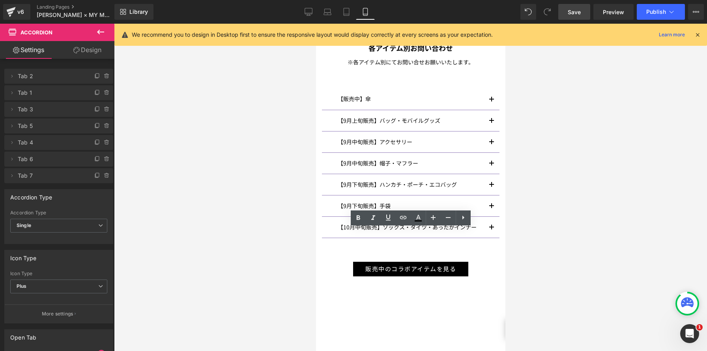
click at [488, 217] on button "button" at bounding box center [492, 227] width 16 height 21
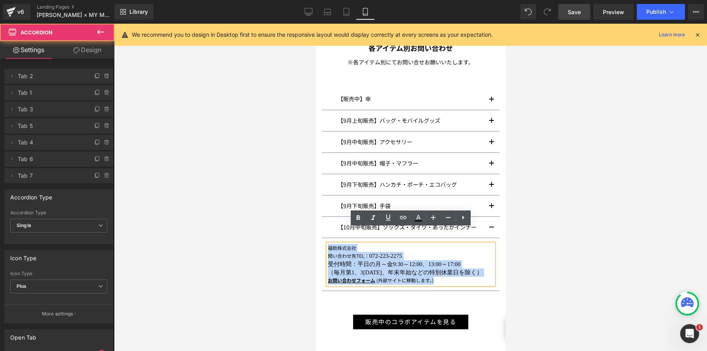
drag, startPoint x: 433, startPoint y: 263, endPoint x: 457, endPoint y: 260, distance: 24.7
click at [433, 277] on span "(外部サイトに移動します。)" at bounding box center [404, 280] width 57 height 7
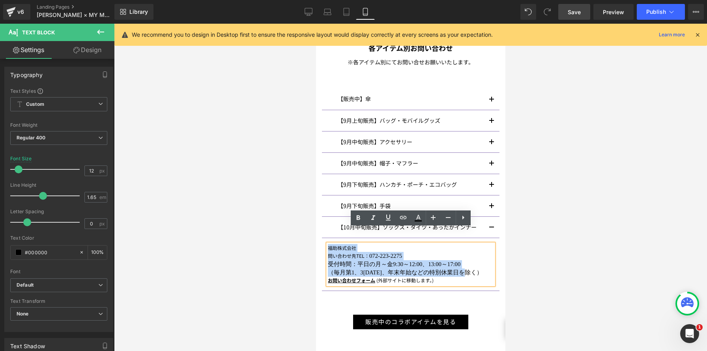
drag, startPoint x: 486, startPoint y: 259, endPoint x: 323, endPoint y: 234, distance: 164.4
click at [323, 238] on article "福助株式会社 問い合わせ先　 TEL： [PHONE_NUMBER] 受付時間：平日の月～金　 9:30 ～ 12:00 、 13:00 ～ 17:00 （毎…" at bounding box center [411, 264] width 178 height 53
copy div "福助株式会社 問い合わせ先　 TEL： [PHONE_NUMBER] 受付時間：平日の月～金　 9:30 ～ 12:00 、 13:00 ～ 17:00 （毎…"
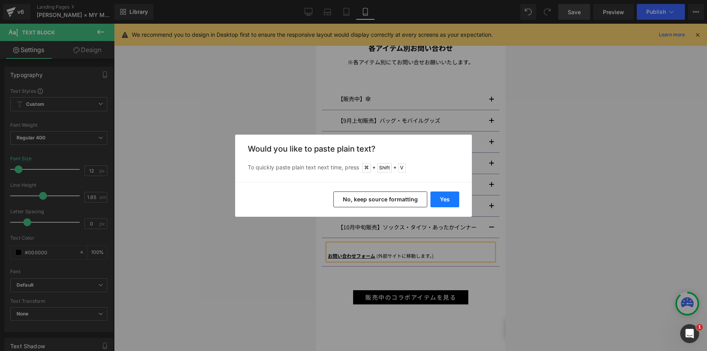
drag, startPoint x: 440, startPoint y: 198, endPoint x: 123, endPoint y: 174, distance: 317.4
click at [440, 198] on button "Yes" at bounding box center [445, 199] width 29 height 16
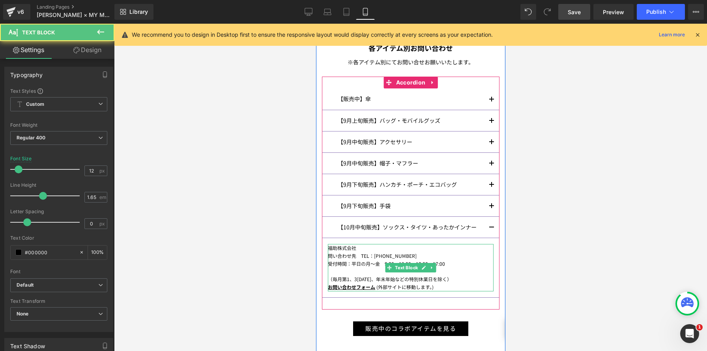
click at [360, 268] on p at bounding box center [411, 272] width 166 height 8
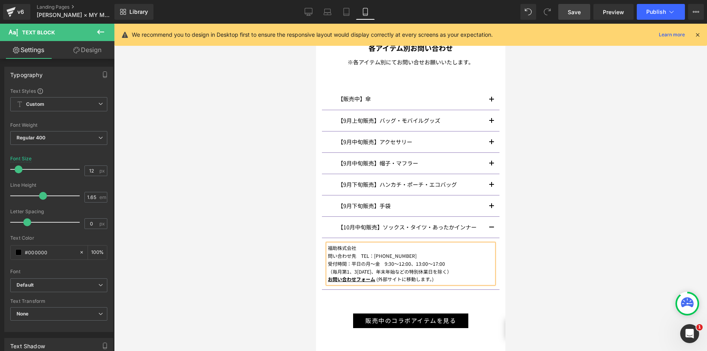
drag, startPoint x: 577, startPoint y: 14, endPoint x: 174, endPoint y: 152, distance: 426.5
click at [577, 14] on span "Save" at bounding box center [574, 12] width 13 height 8
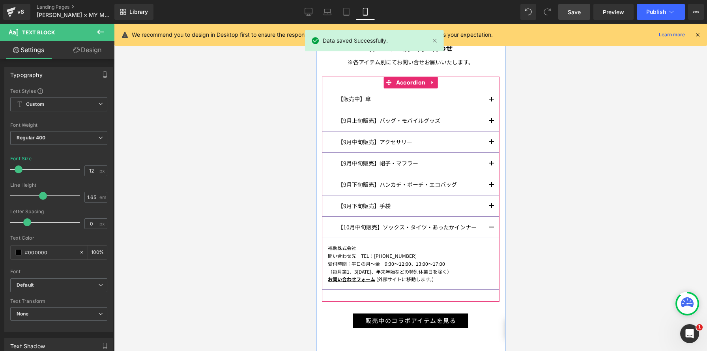
drag, startPoint x: 494, startPoint y: 211, endPoint x: 504, endPoint y: 217, distance: 11.7
click at [494, 217] on button "button" at bounding box center [492, 227] width 16 height 21
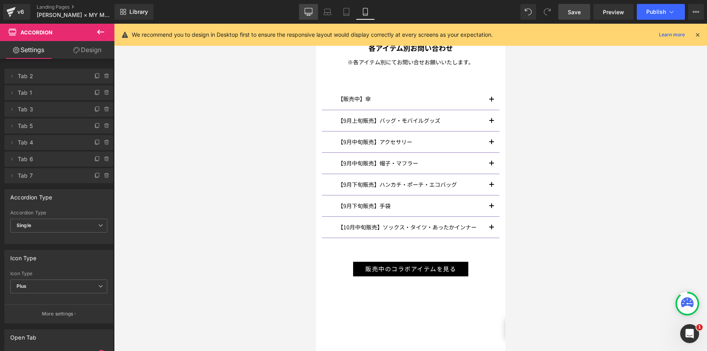
click at [311, 13] on icon at bounding box center [309, 12] width 8 height 8
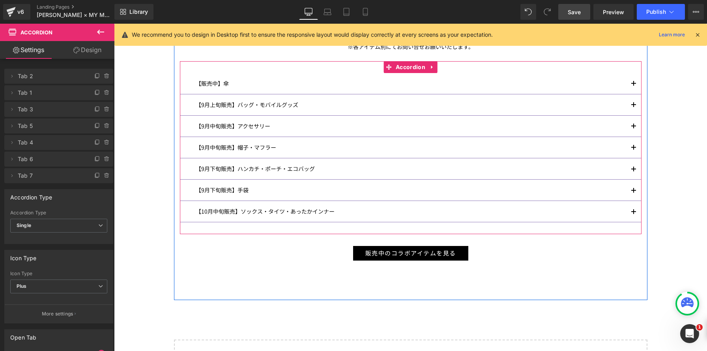
click at [634, 214] on span "button" at bounding box center [634, 214] width 0 height 0
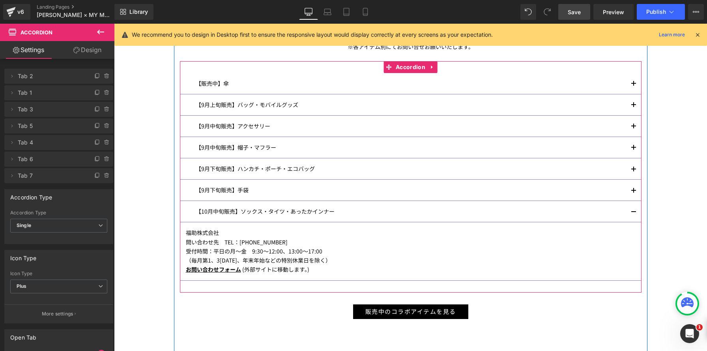
click at [633, 210] on button "button" at bounding box center [634, 211] width 16 height 21
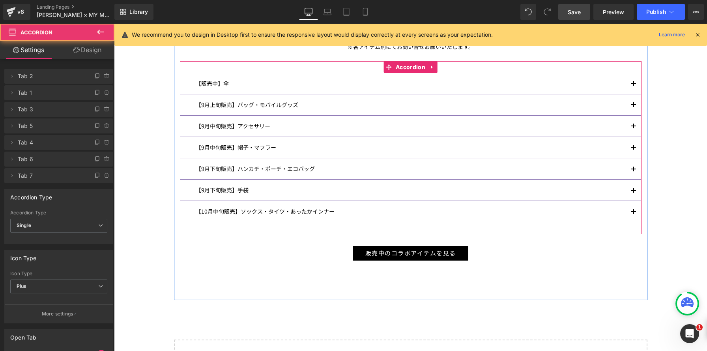
click at [632, 189] on button "button" at bounding box center [634, 190] width 16 height 21
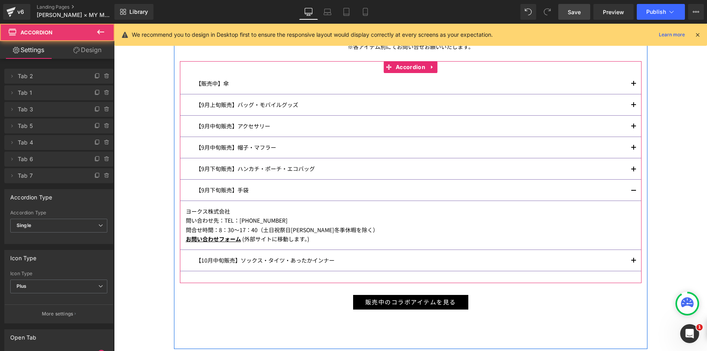
click at [632, 189] on button "button" at bounding box center [634, 190] width 16 height 21
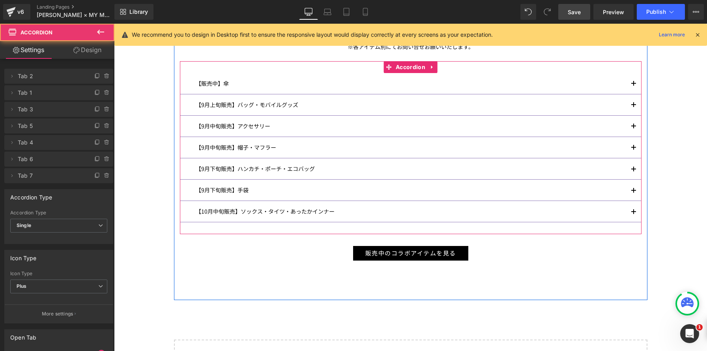
click at [630, 165] on button "button" at bounding box center [634, 168] width 16 height 21
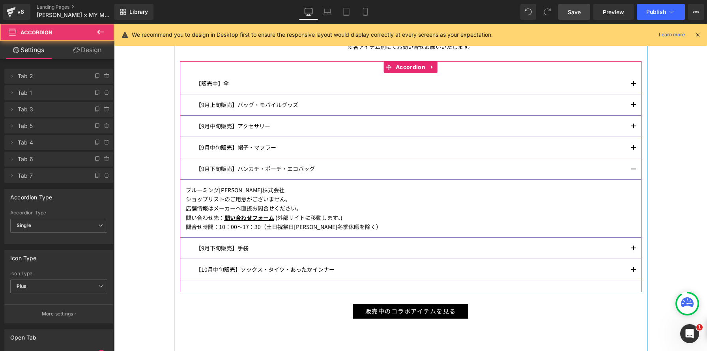
click at [630, 165] on button "button" at bounding box center [634, 168] width 16 height 21
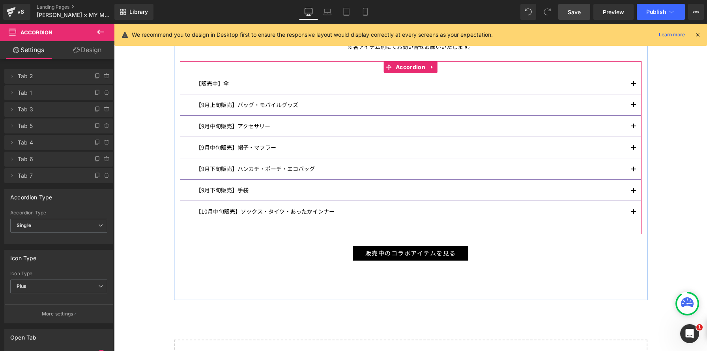
click at [634, 150] on span "button" at bounding box center [634, 150] width 0 height 0
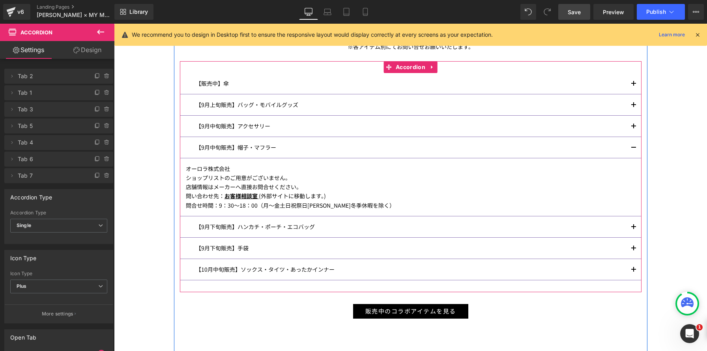
click at [634, 150] on span "button" at bounding box center [634, 150] width 0 height 0
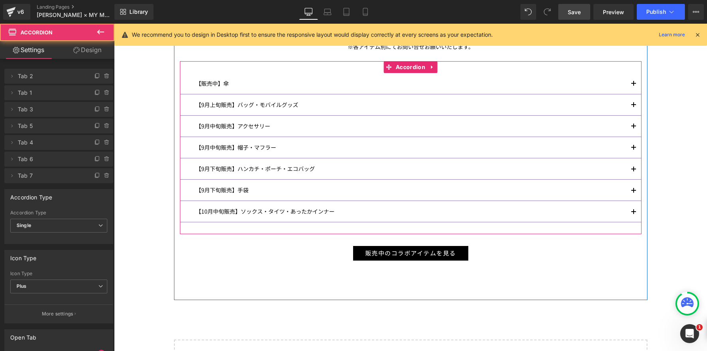
click at [632, 129] on button "button" at bounding box center [634, 126] width 16 height 21
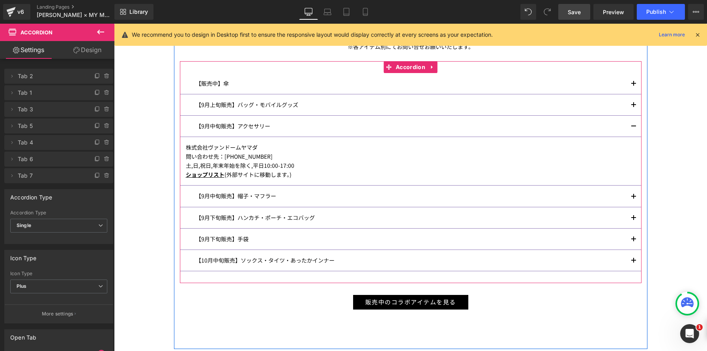
click at [632, 129] on button "button" at bounding box center [634, 126] width 16 height 21
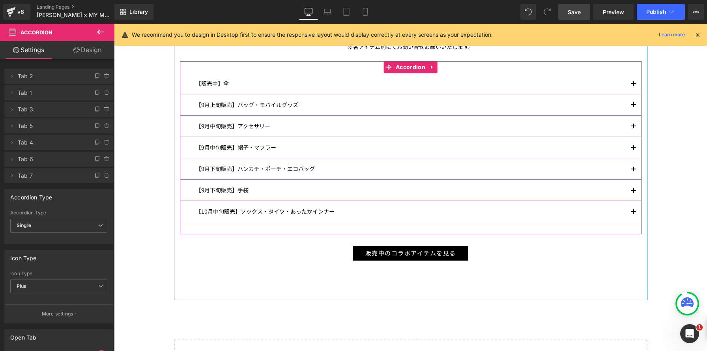
click at [634, 214] on span "button" at bounding box center [634, 214] width 0 height 0
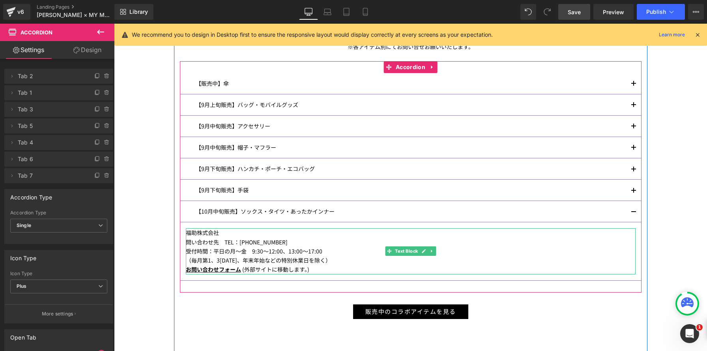
click at [223, 253] on p "受付時間：平日の月～金　9:30～12:00、13:00～17:00" at bounding box center [411, 251] width 450 height 9
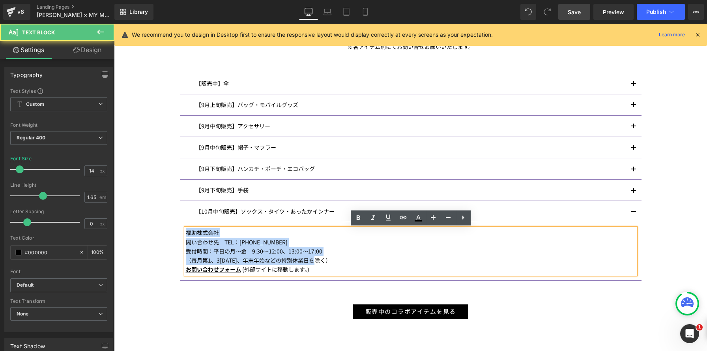
drag, startPoint x: 337, startPoint y: 263, endPoint x: 139, endPoint y: 233, distance: 201.2
click at [139, 233] on div "Image ANNA SUI× MY MELODY & KUROMI INFORMATION Heading マイメロディ 50 周年＆クロミ 20 周年を記…" at bounding box center [410, 29] width 593 height 868
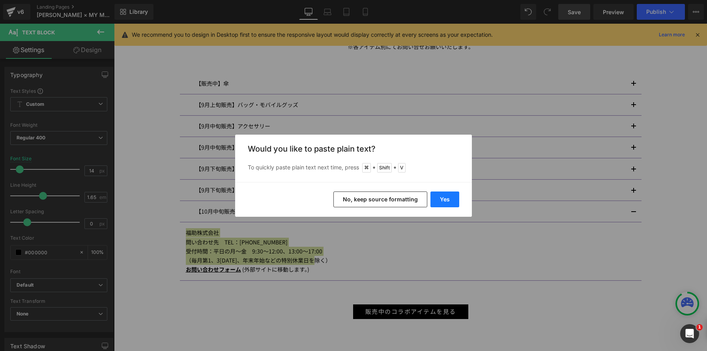
click at [451, 198] on button "Yes" at bounding box center [445, 199] width 29 height 16
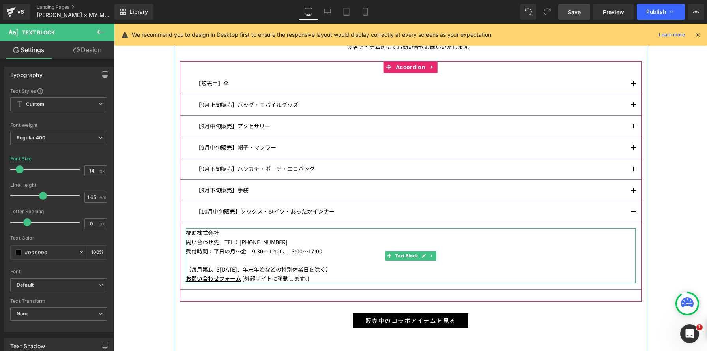
click at [336, 259] on p at bounding box center [411, 260] width 450 height 9
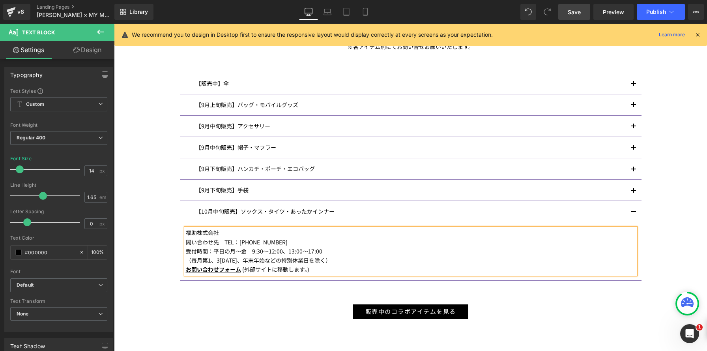
click at [635, 212] on button "button" at bounding box center [634, 211] width 16 height 21
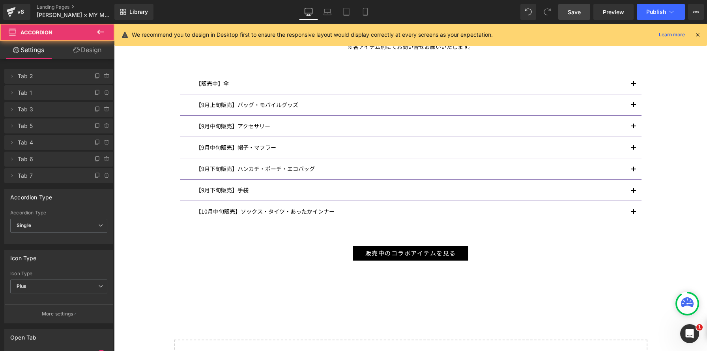
click at [576, 10] on span "Save" at bounding box center [574, 12] width 13 height 8
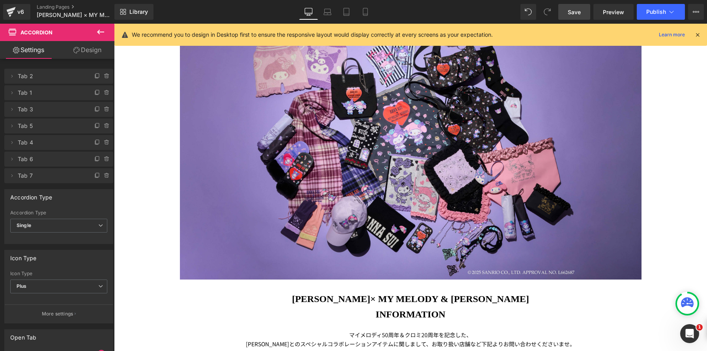
scroll to position [0, 0]
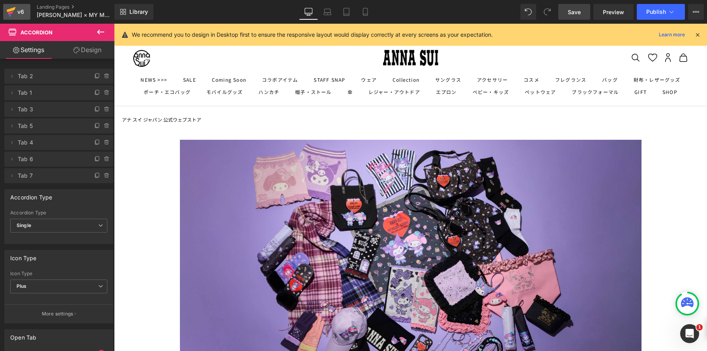
click at [11, 15] on icon at bounding box center [10, 12] width 9 height 20
